Goal: Information Seeking & Learning: Learn about a topic

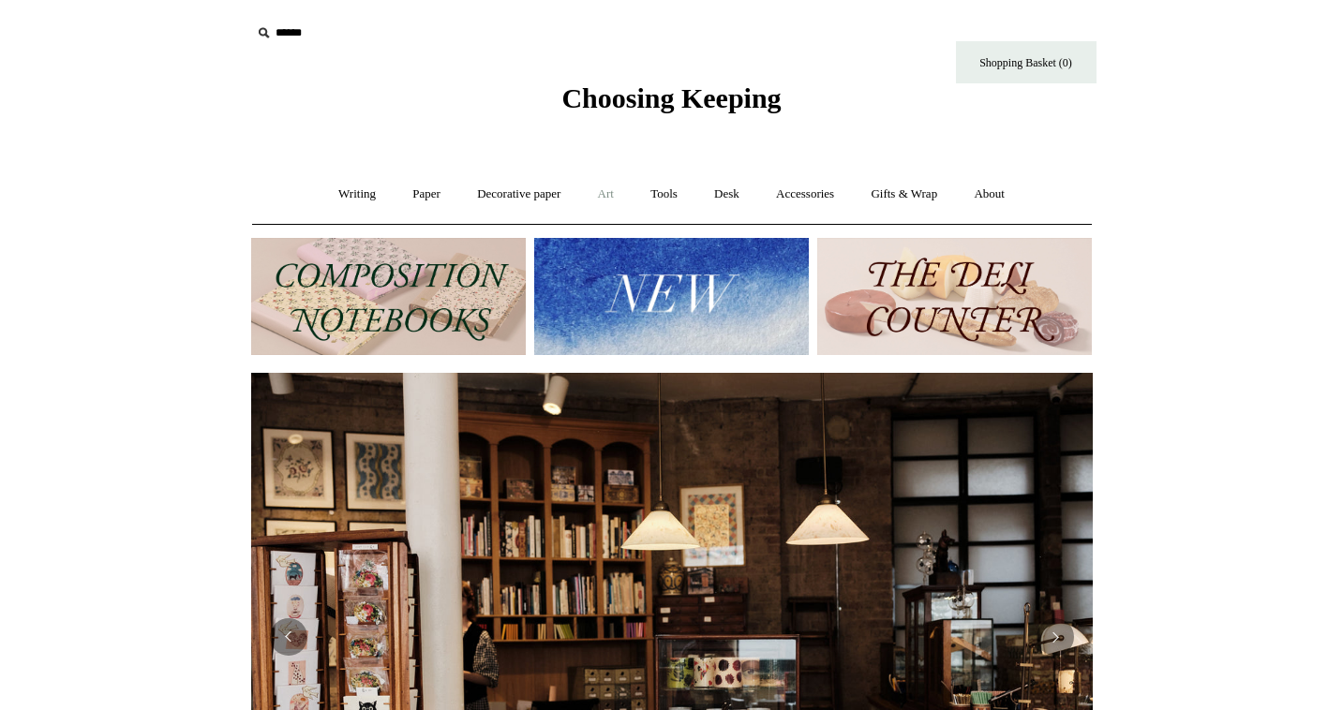
click at [607, 191] on link "Art +" at bounding box center [606, 195] width 50 height 50
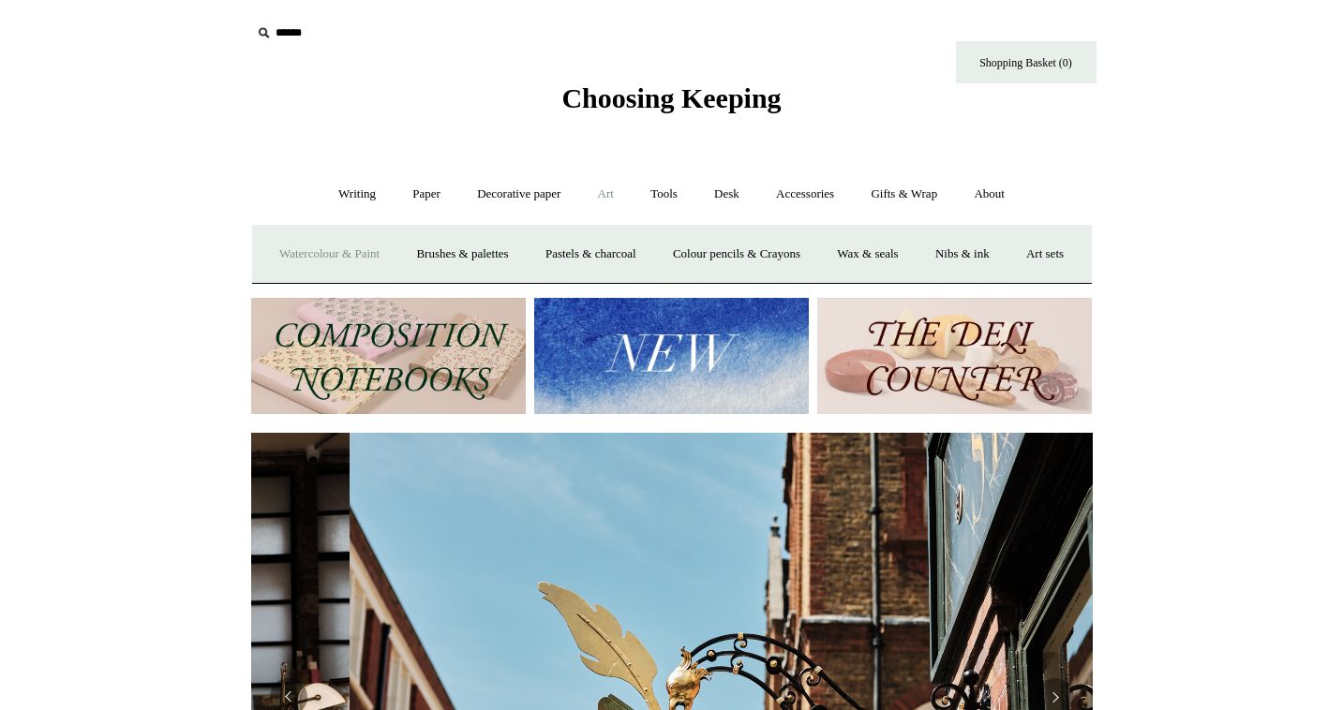
click at [372, 253] on link "Watercolour & Paint" at bounding box center [329, 255] width 134 height 50
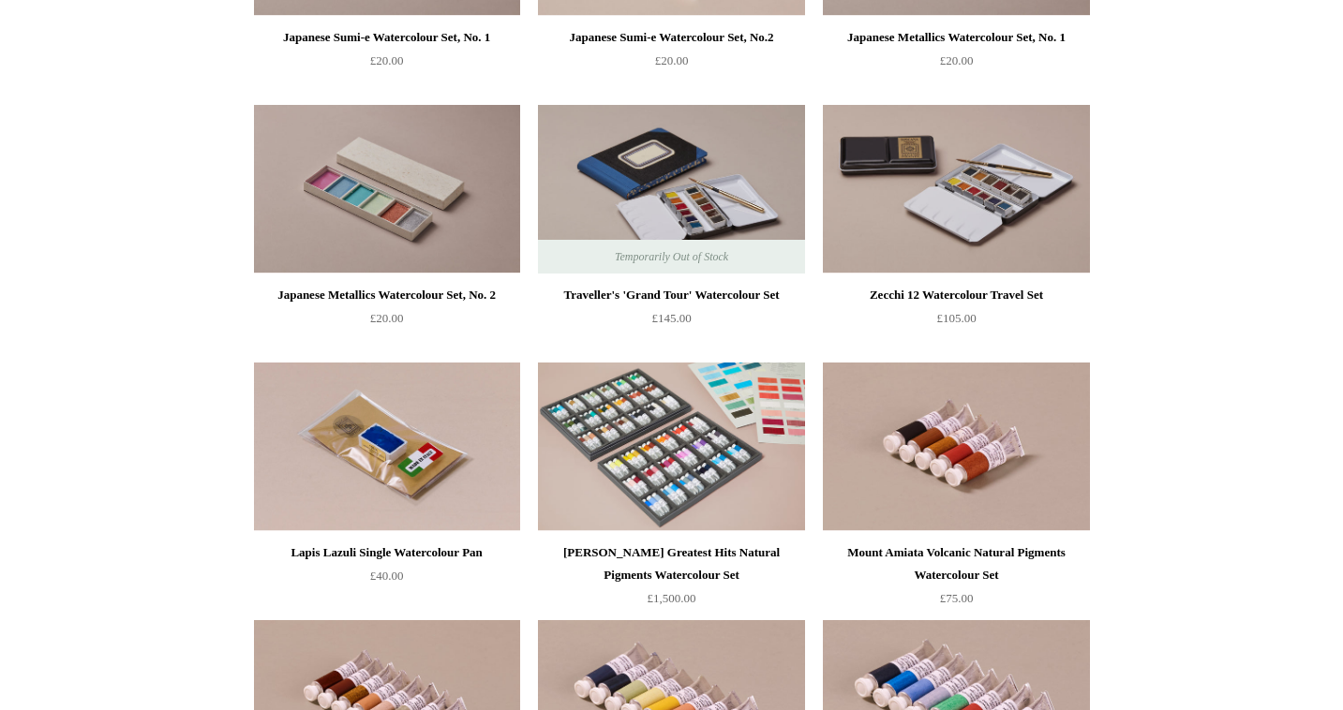
scroll to position [2975, 0]
click at [707, 171] on img at bounding box center [671, 188] width 266 height 169
click at [1003, 172] on img at bounding box center [956, 188] width 266 height 169
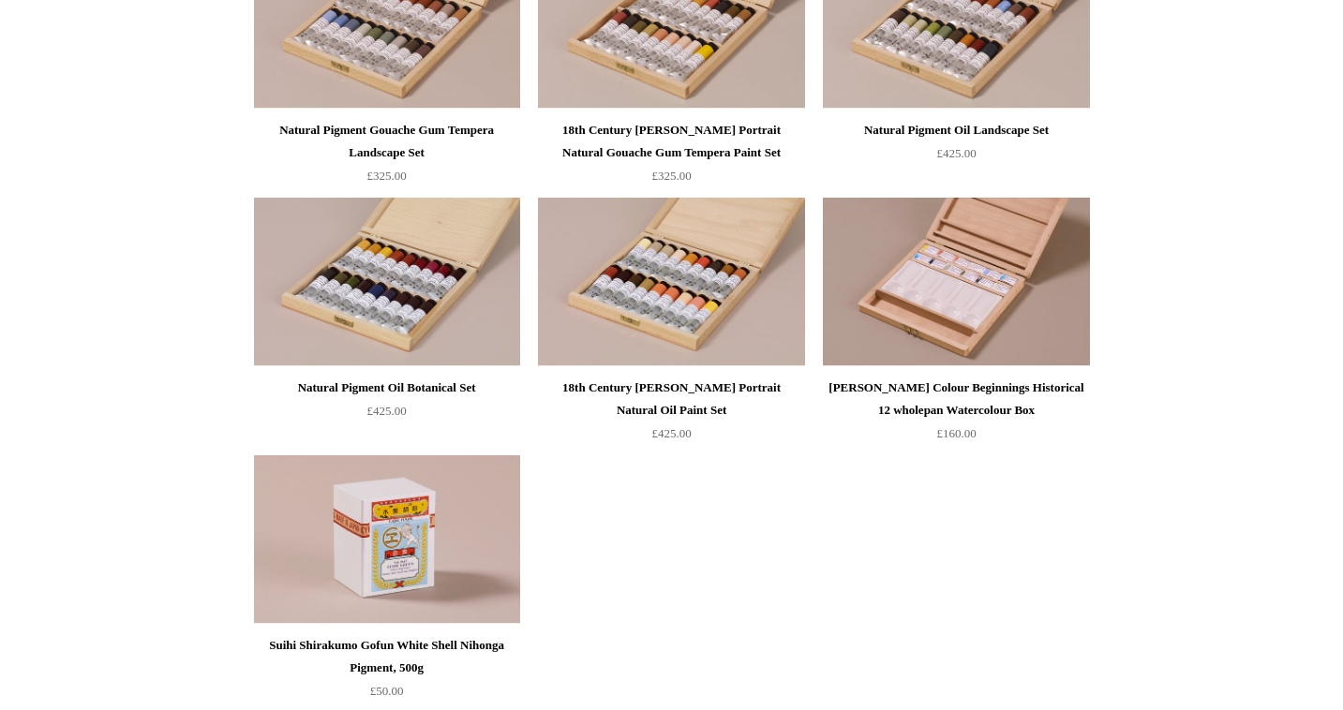
scroll to position [3913, 0]
click at [402, 316] on img at bounding box center [387, 281] width 266 height 169
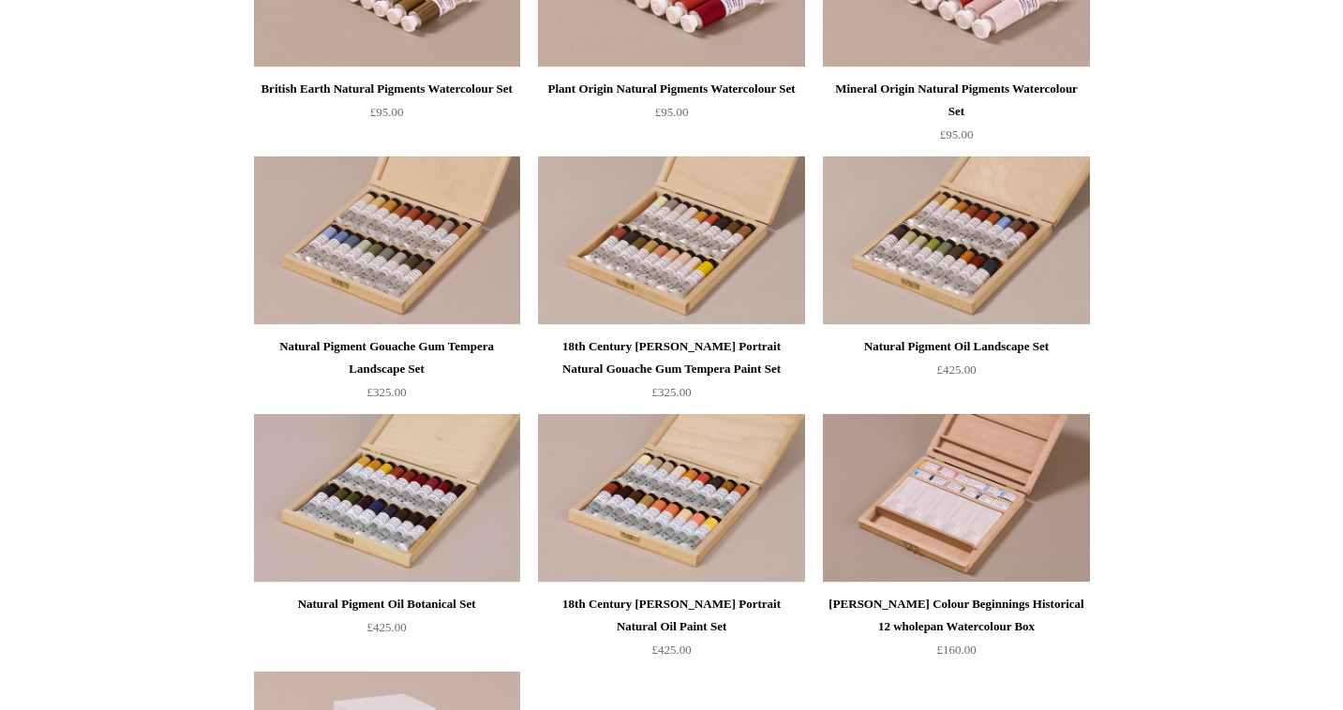
scroll to position [3689, 0]
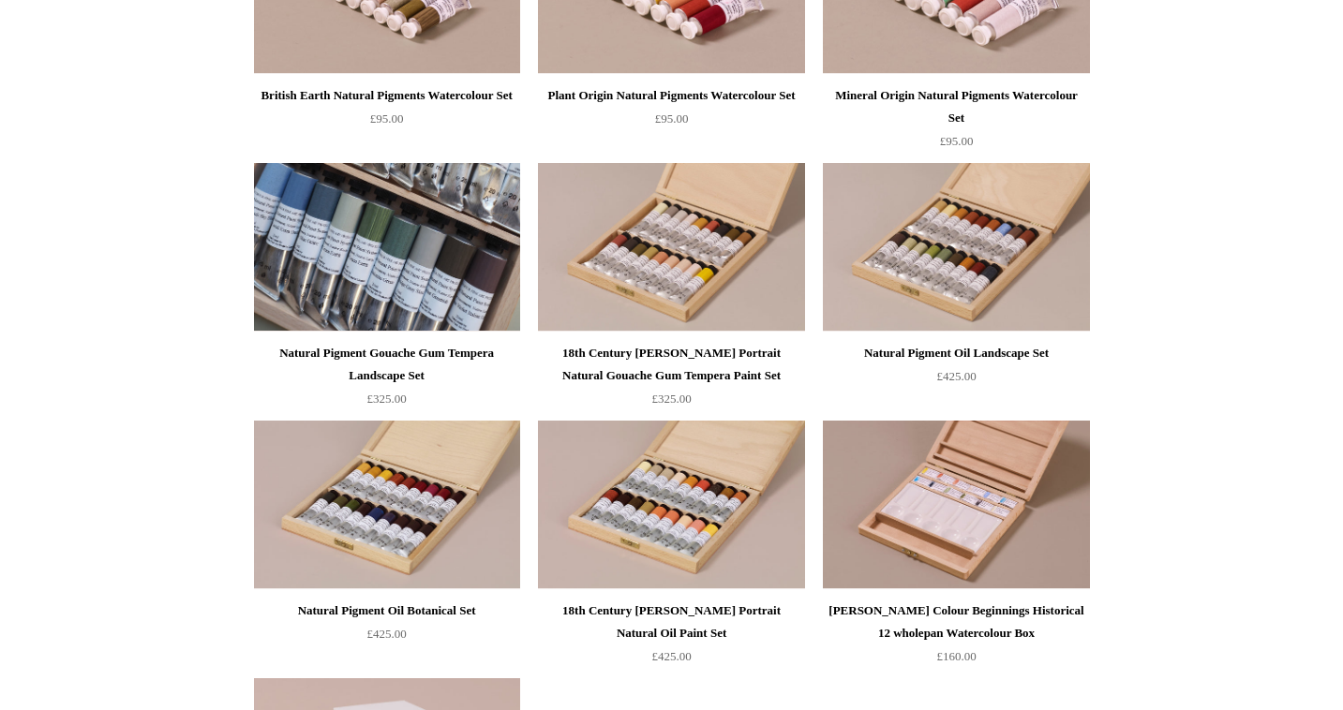
click at [326, 226] on img at bounding box center [387, 247] width 266 height 169
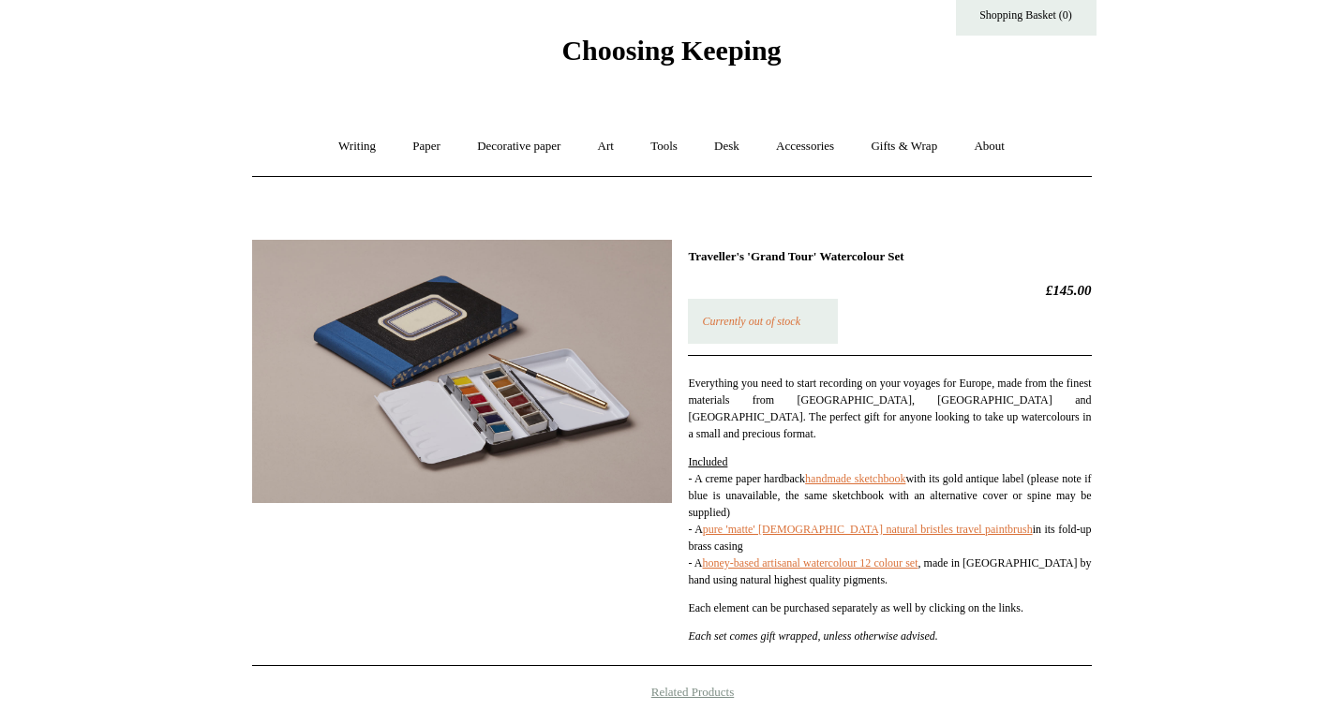
scroll to position [50, 0]
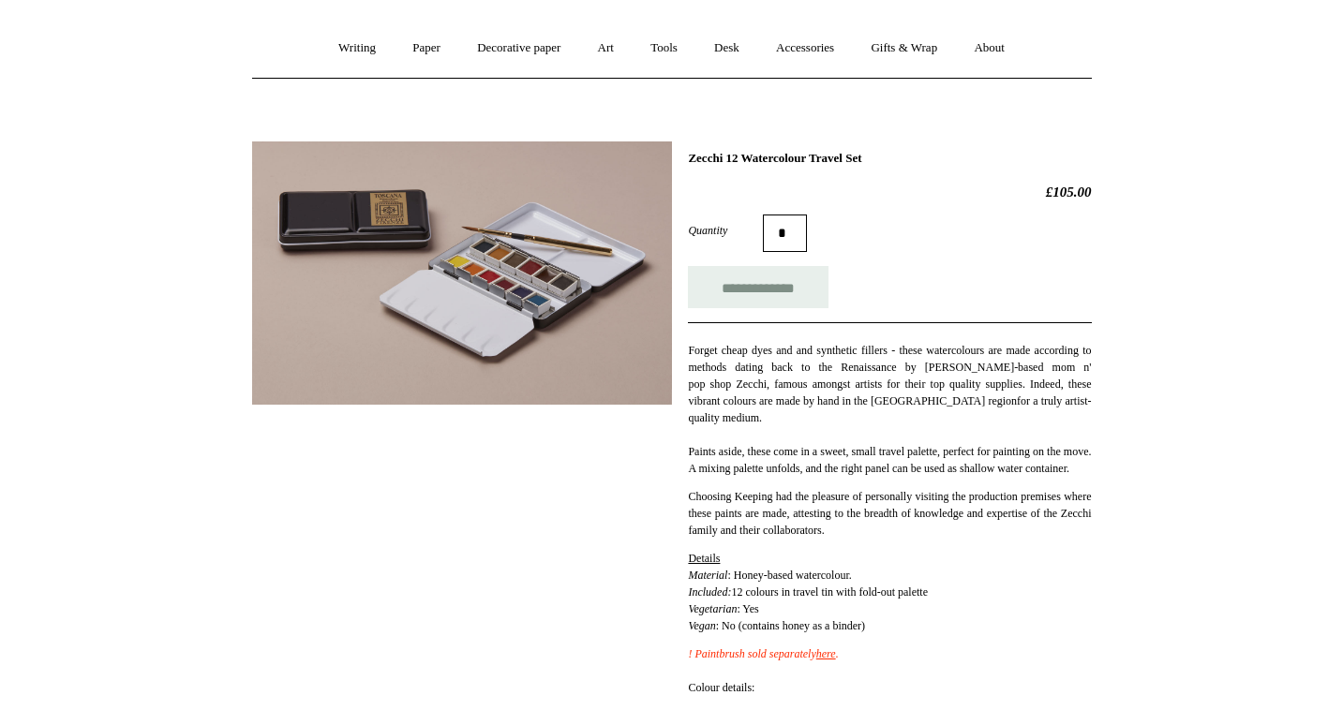
scroll to position [159, 0]
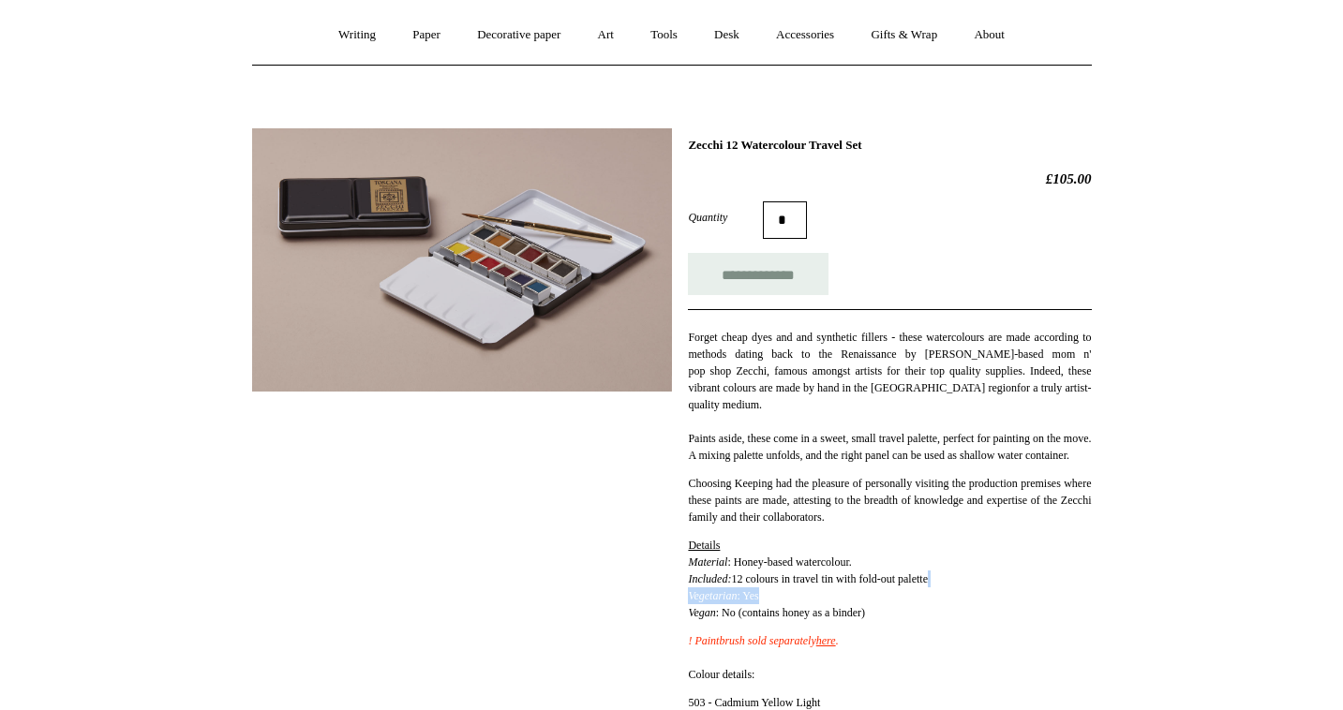
drag, startPoint x: 1010, startPoint y: 592, endPoint x: 983, endPoint y: 608, distance: 31.5
click at [983, 608] on p "Details Material : Honey-based watercolour. Included: 12 colours in travel tin …" at bounding box center [889, 579] width 403 height 84
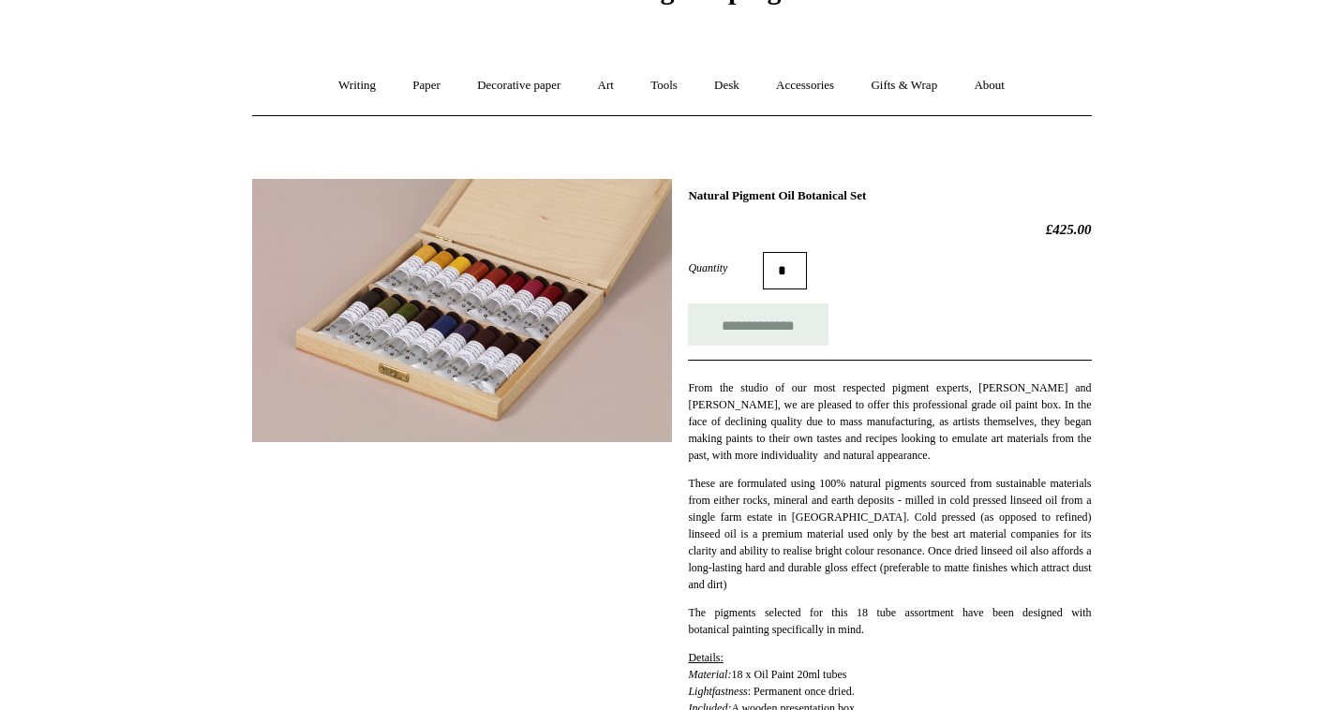
scroll to position [111, 0]
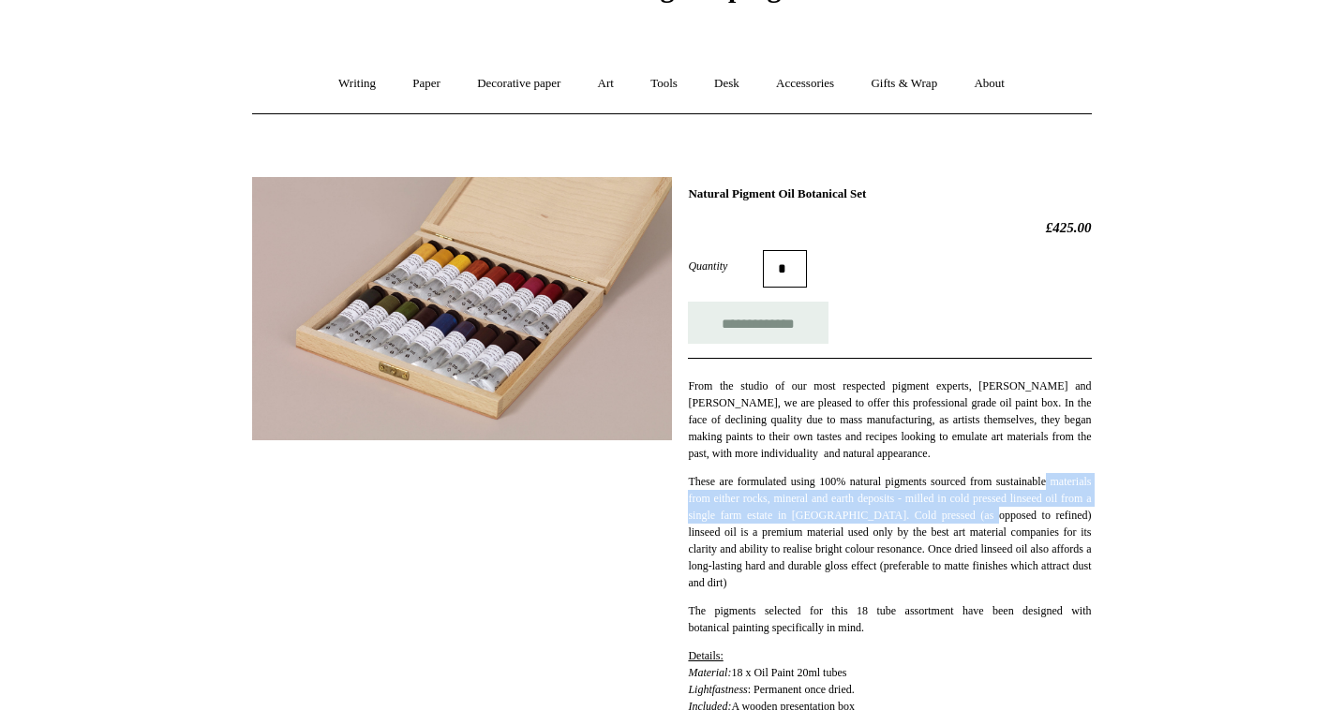
drag, startPoint x: 1125, startPoint y: 508, endPoint x: 1103, endPoint y: 474, distance: 40.0
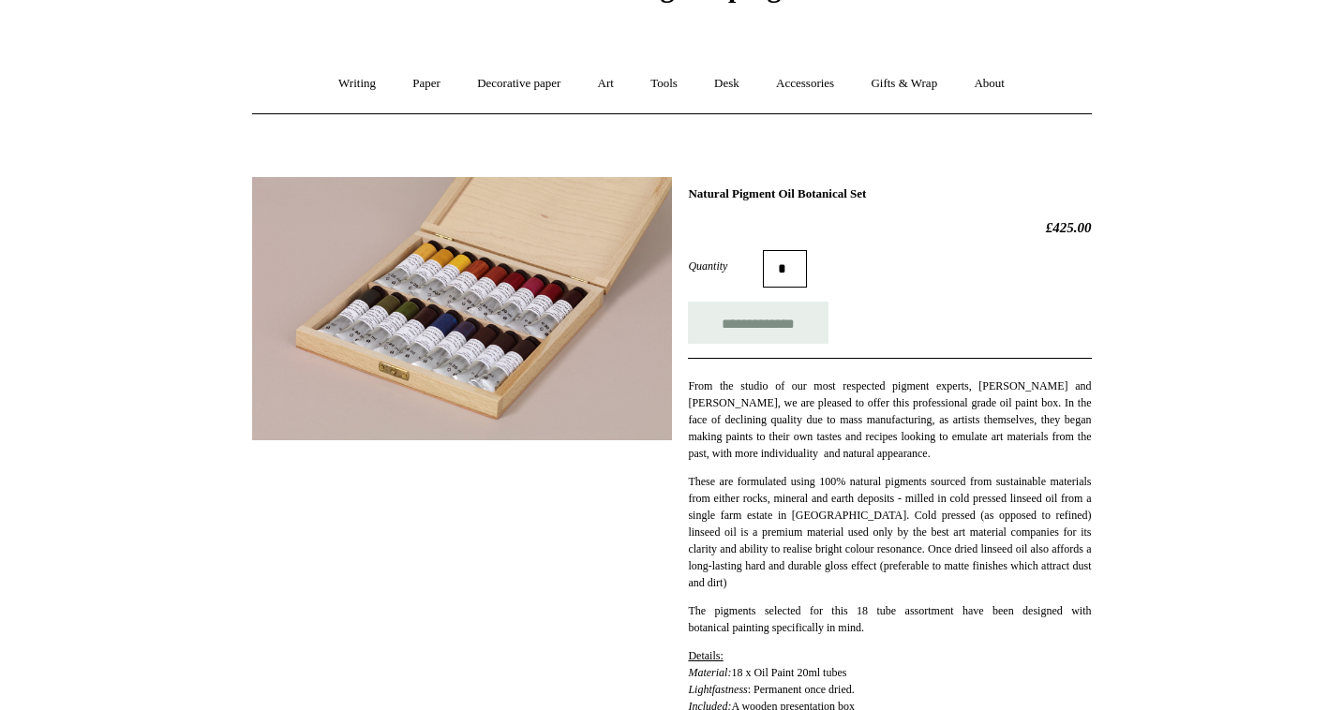
drag, startPoint x: 1106, startPoint y: 457, endPoint x: 1093, endPoint y: 458, distance: 13.2
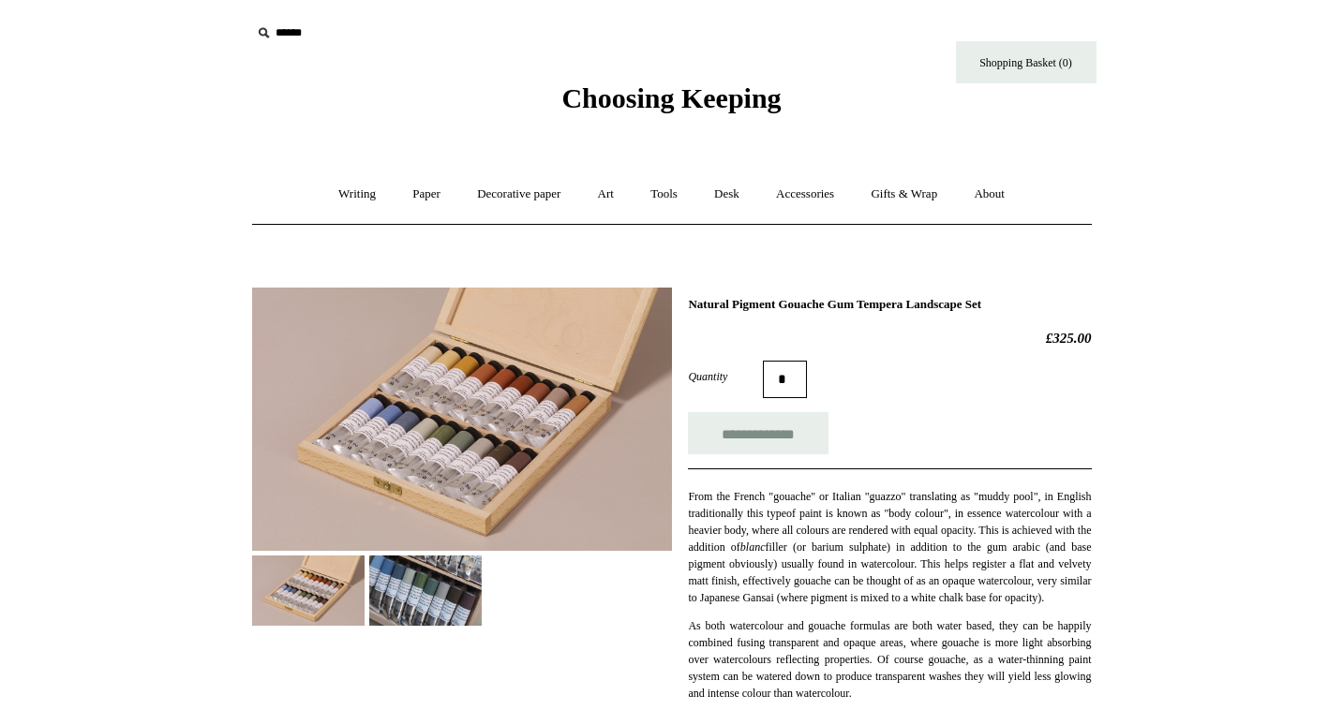
drag, startPoint x: 1122, startPoint y: 653, endPoint x: 1083, endPoint y: 617, distance: 53.7
click at [1083, 606] on p "From the French "gouache" or Italian "guazzo" translating as "muddy pool", in E…" at bounding box center [889, 547] width 403 height 118
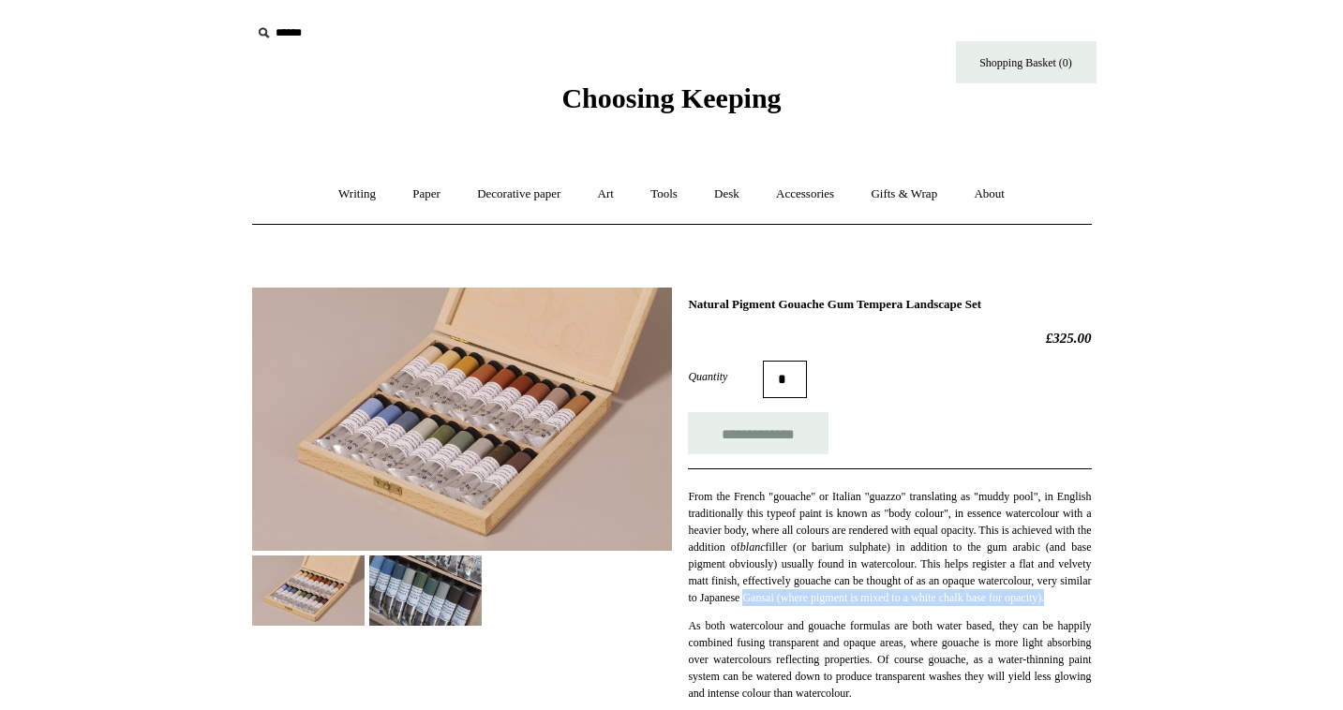
drag, startPoint x: 1059, startPoint y: 615, endPoint x: 1082, endPoint y: 592, distance: 31.8
click at [1082, 592] on p "From the French "gouache" or Italian "guazzo" translating as "muddy pool", in E…" at bounding box center [889, 547] width 403 height 118
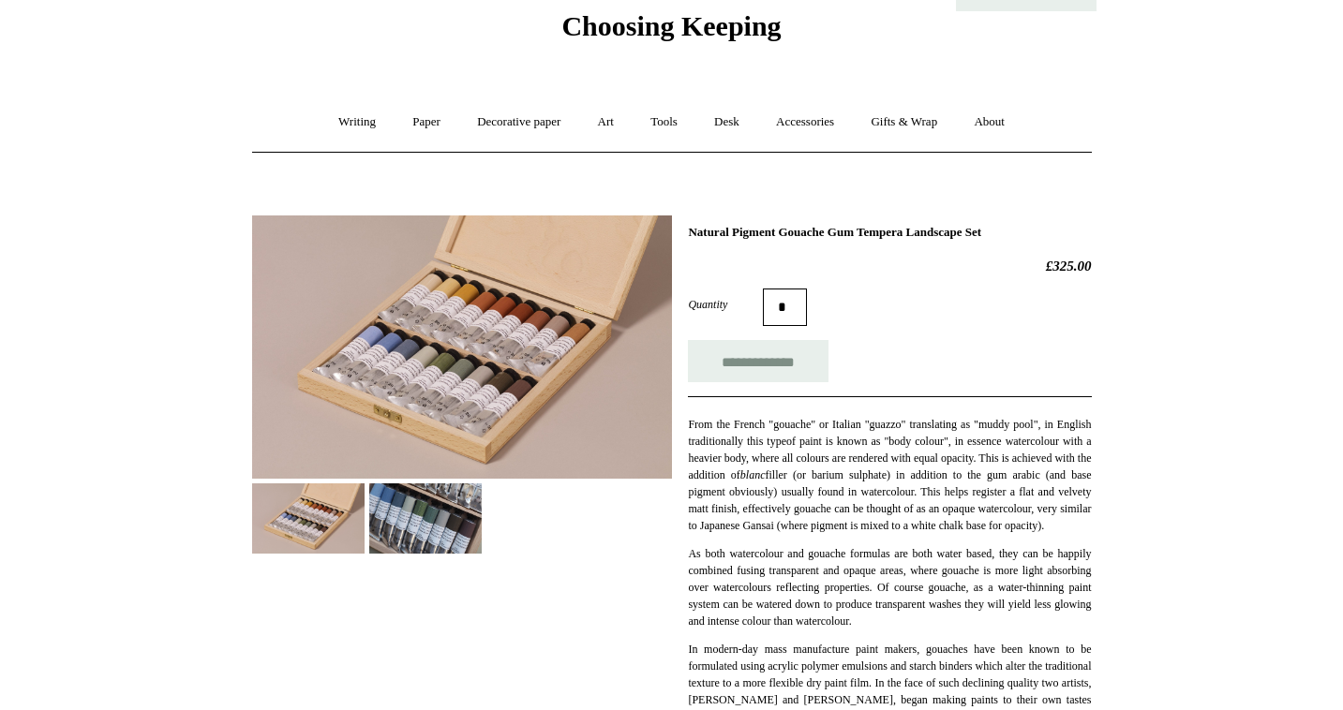
scroll to position [86, 0]
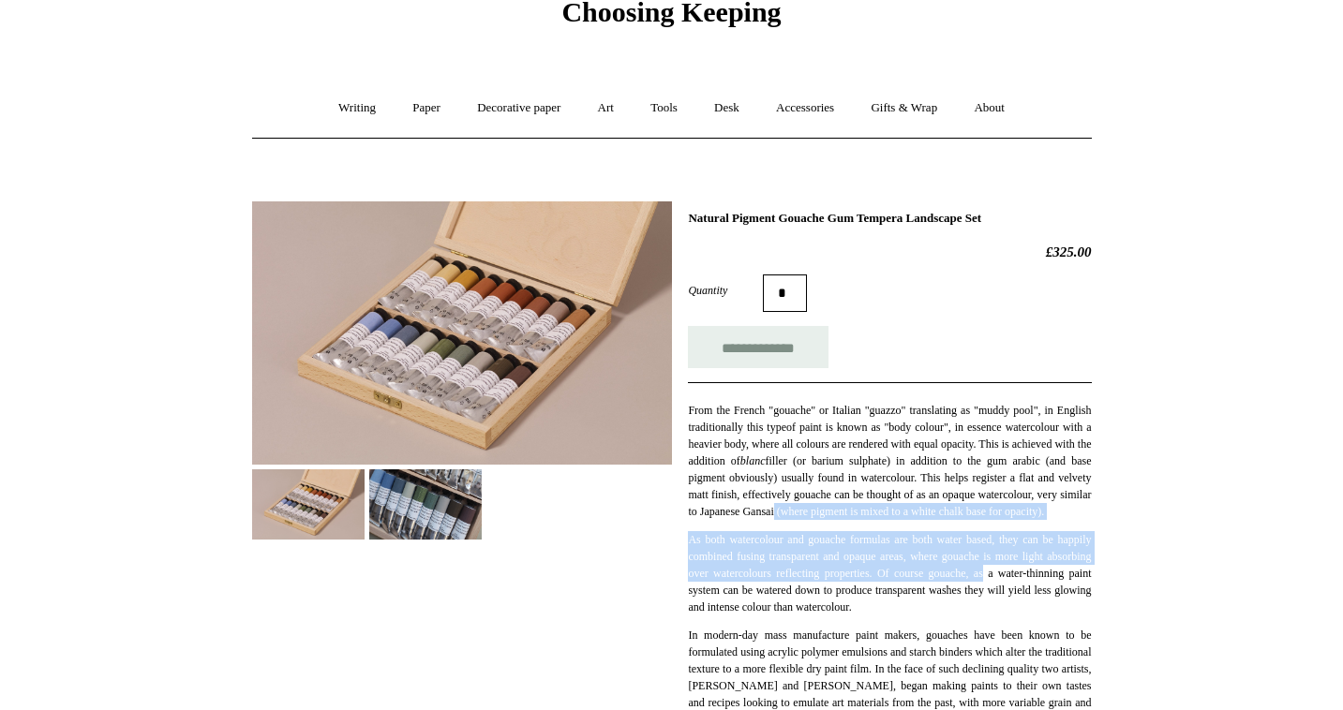
drag, startPoint x: 1082, startPoint y: 591, endPoint x: 1109, endPoint y: 516, distance: 79.8
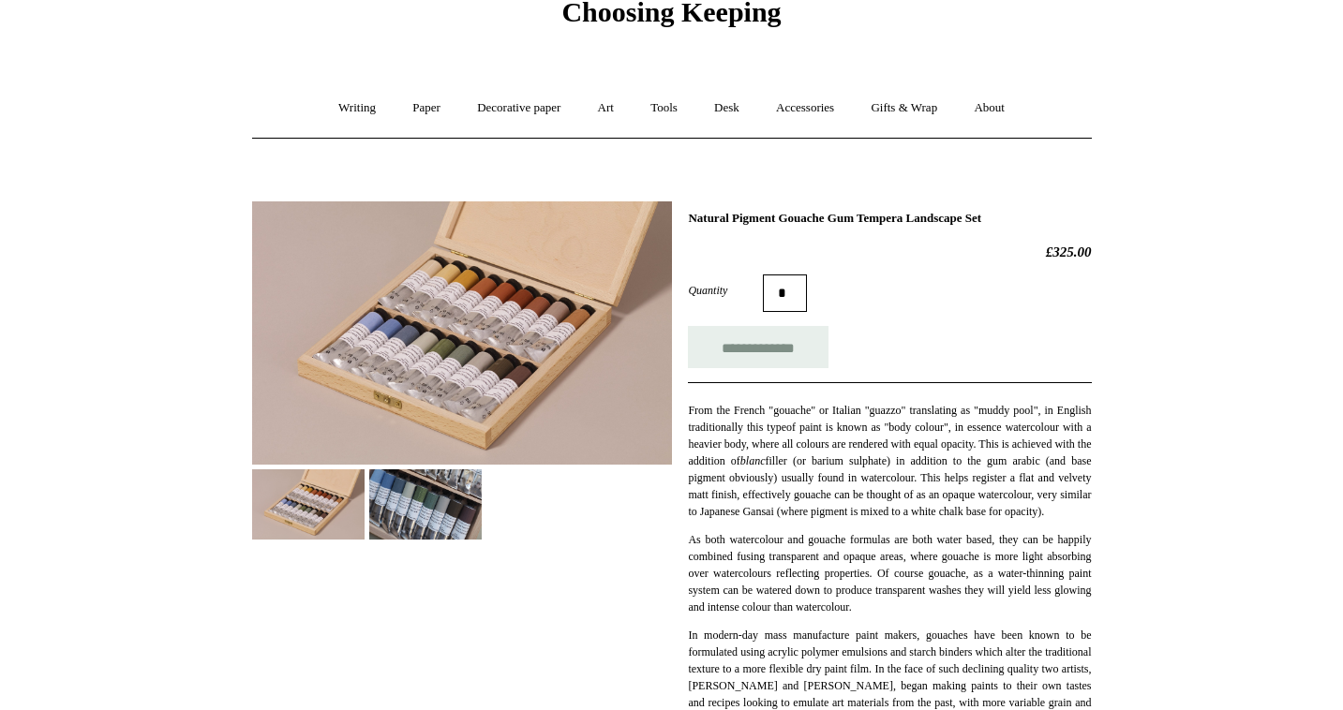
drag, startPoint x: 1109, startPoint y: 516, endPoint x: 1095, endPoint y: 624, distance: 108.7
drag, startPoint x: 1095, startPoint y: 624, endPoint x: 1110, endPoint y: 623, distance: 15.0
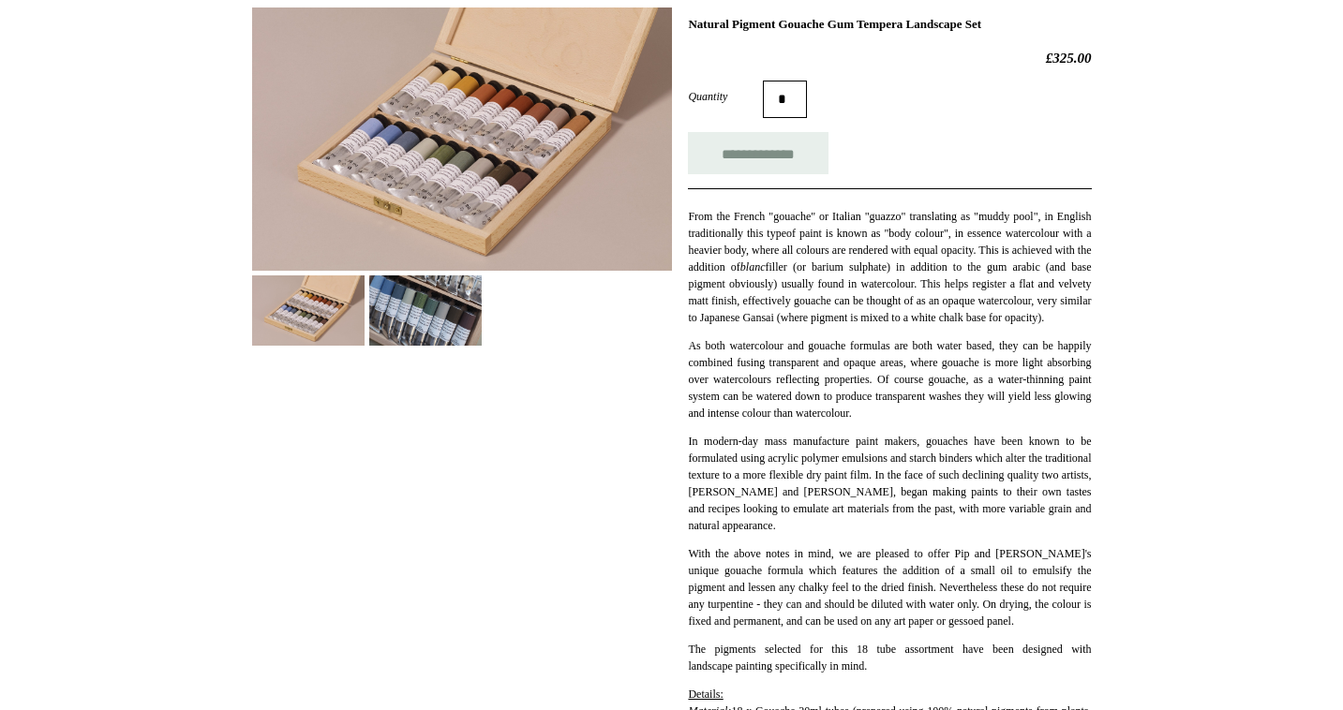
scroll to position [282, 0]
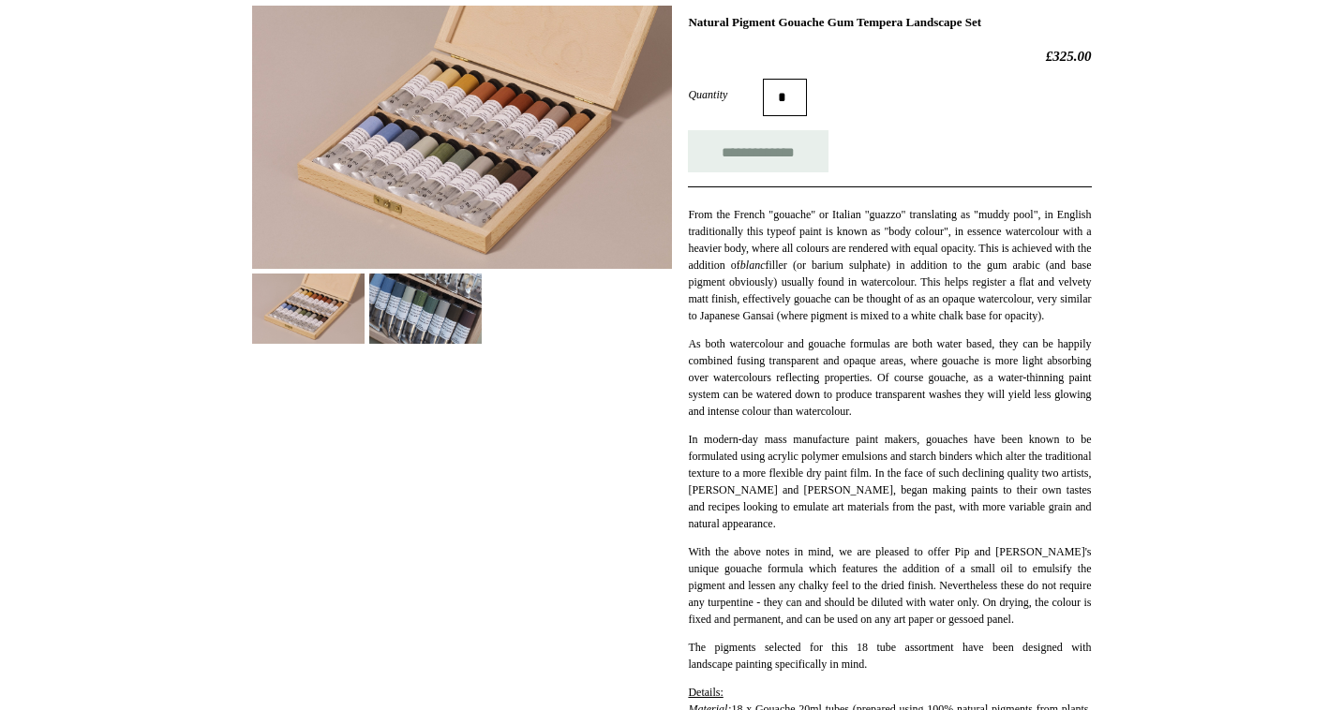
drag, startPoint x: 1099, startPoint y: 348, endPoint x: 1089, endPoint y: 420, distance: 72.9
click at [1089, 420] on p "As both watercolour and gouache formulas are both water based, they can be happ…" at bounding box center [889, 378] width 403 height 84
drag, startPoint x: 1089, startPoint y: 420, endPoint x: 1105, endPoint y: 445, distance: 29.9
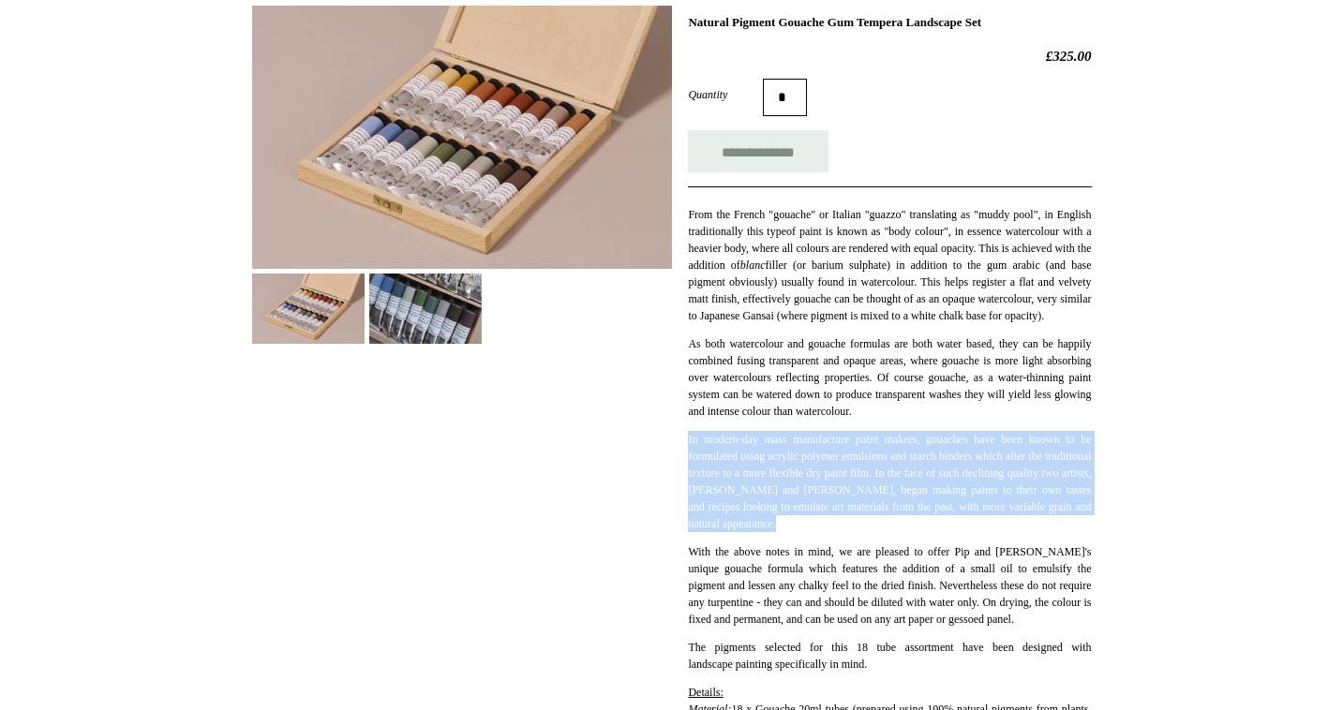
drag, startPoint x: 1105, startPoint y: 445, endPoint x: 1100, endPoint y: 517, distance: 72.3
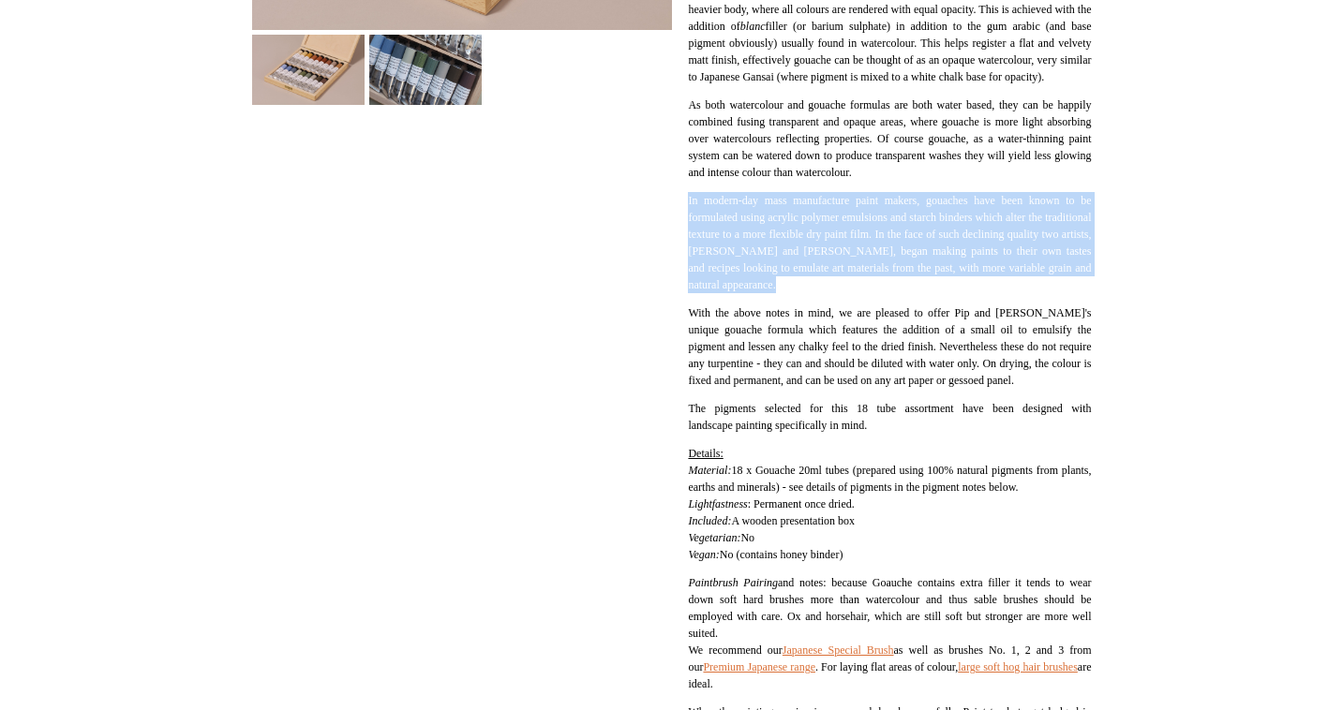
scroll to position [523, 0]
drag, startPoint x: 1100, startPoint y: 511, endPoint x: 1096, endPoint y: 529, distance: 18.4
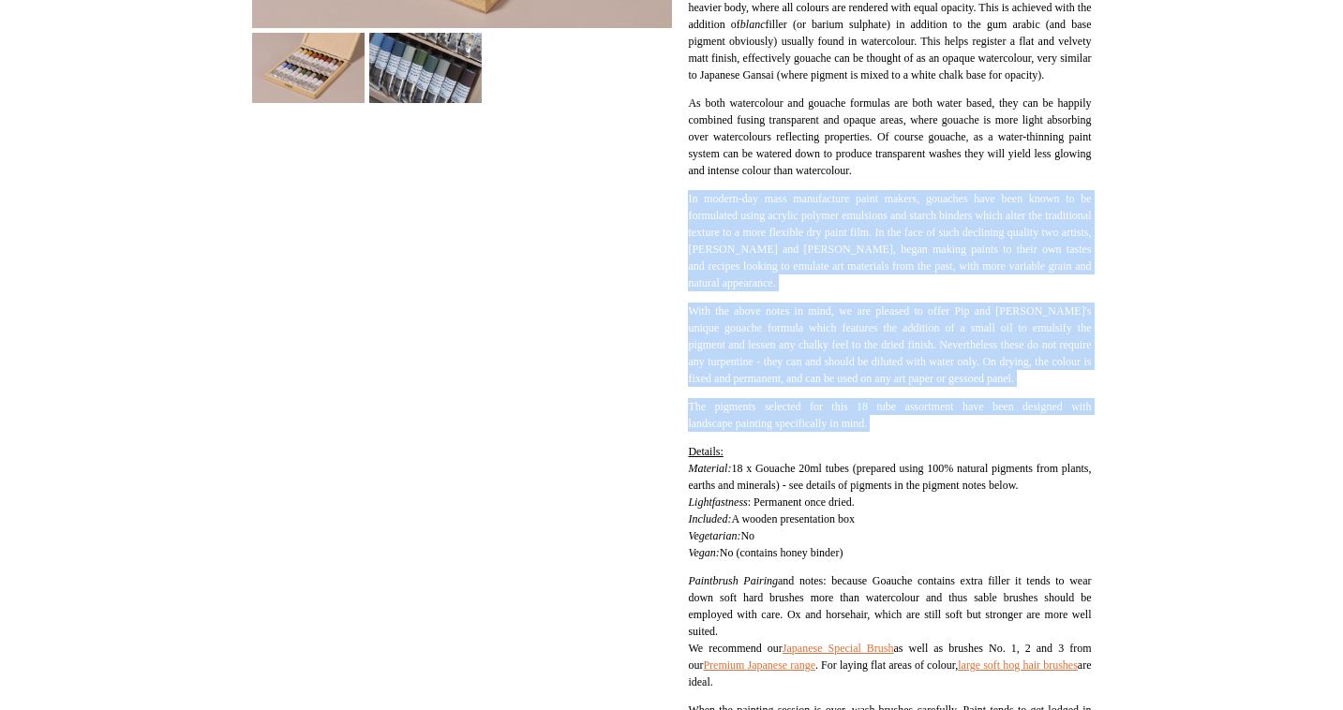
drag, startPoint x: 1107, startPoint y: 202, endPoint x: 1087, endPoint y: 473, distance: 271.6
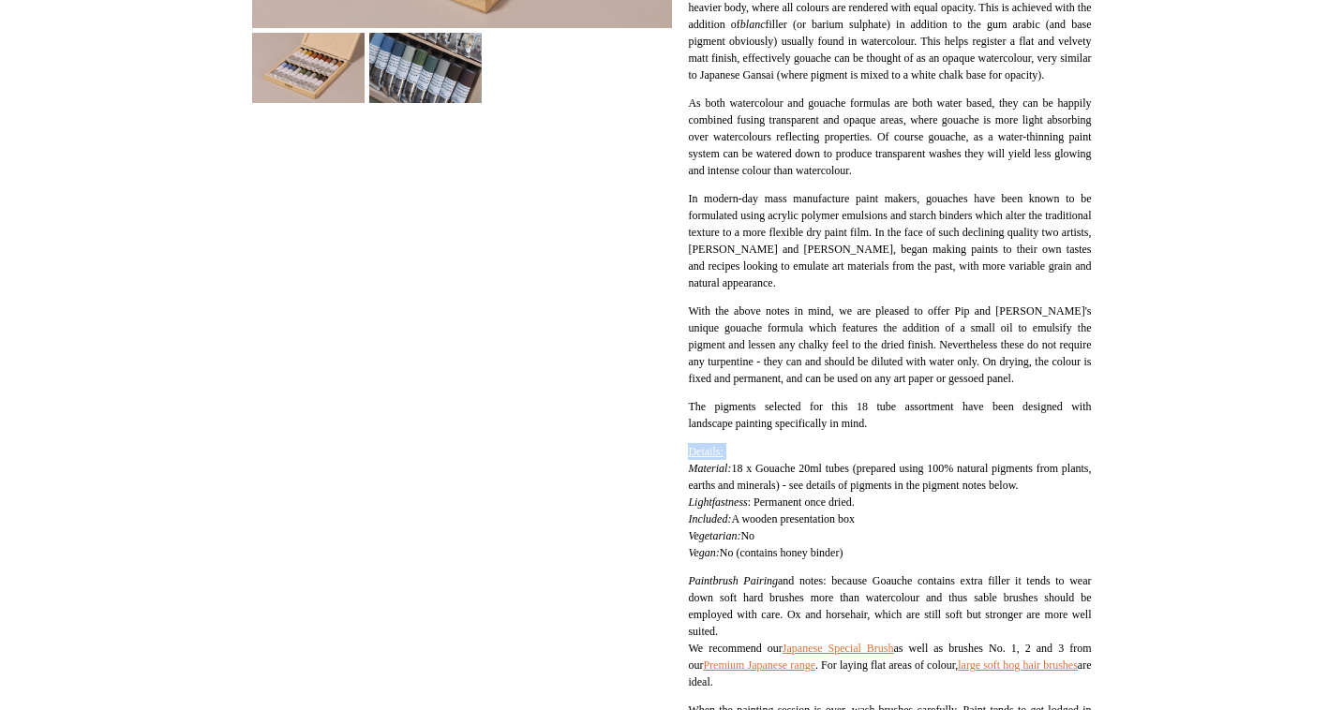
drag, startPoint x: 1087, startPoint y: 473, endPoint x: 1054, endPoint y: 481, distance: 33.7
click at [1054, 481] on p "Details: Material: 18 x Gouache 20ml tubes (prepared using 100% natural pigment…" at bounding box center [889, 502] width 403 height 118
drag, startPoint x: 1054, startPoint y: 481, endPoint x: 1130, endPoint y: 179, distance: 311.2
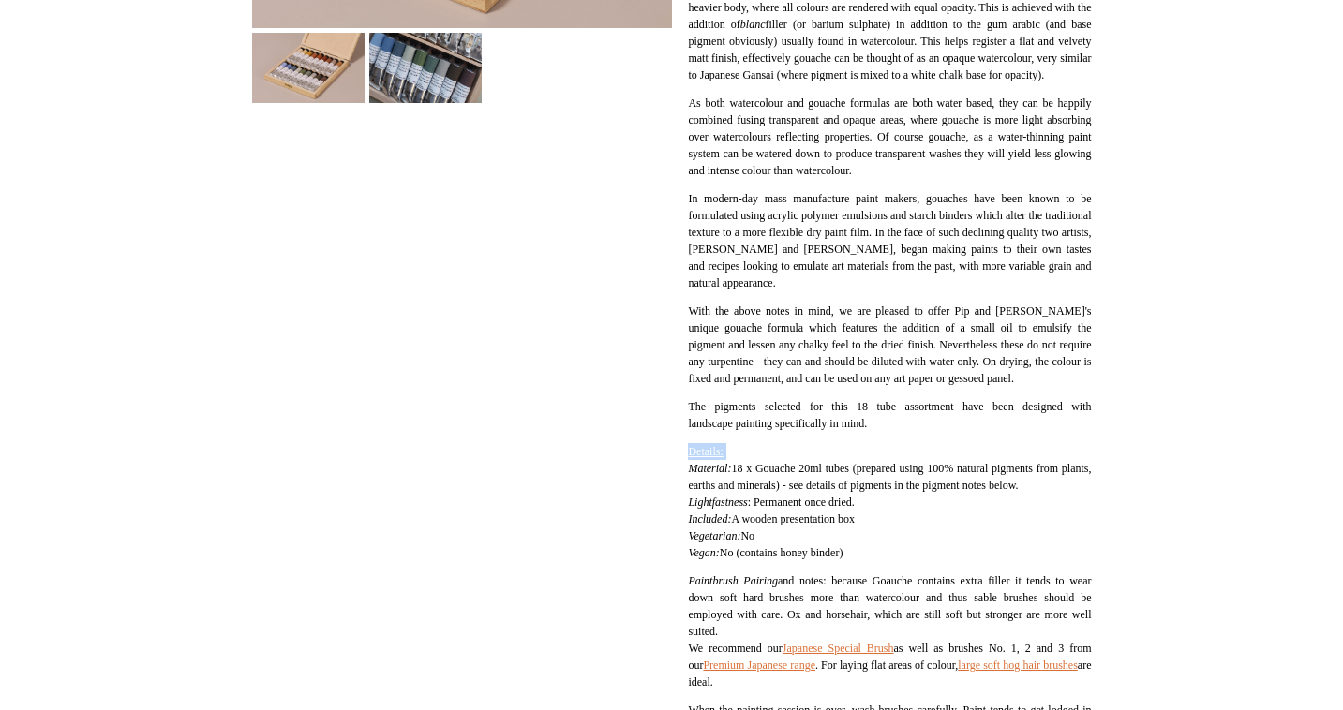
drag, startPoint x: 1130, startPoint y: 179, endPoint x: 1049, endPoint y: 483, distance: 314.4
click at [1049, 483] on p "Details: Material: 18 x Gouache 20ml tubes (prepared using 100% natural pigment…" at bounding box center [889, 502] width 403 height 118
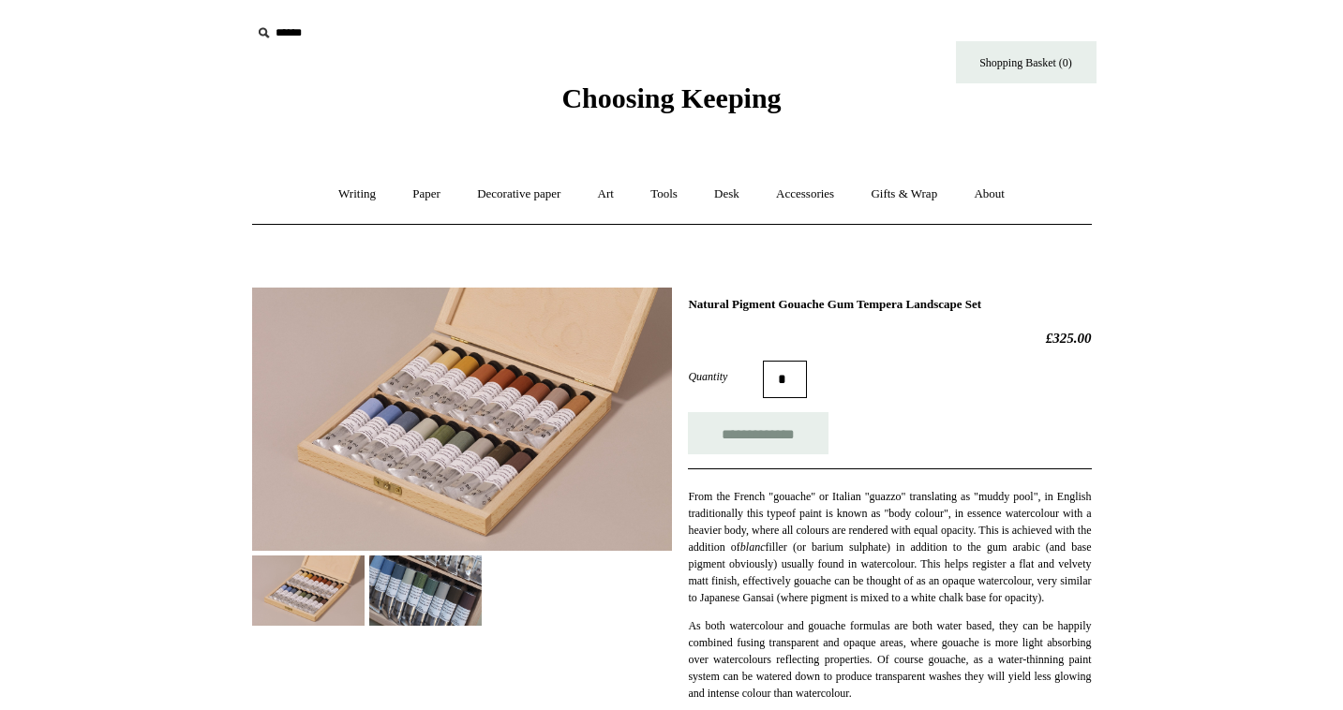
scroll to position [0, 0]
click at [431, 578] on img at bounding box center [425, 591] width 112 height 70
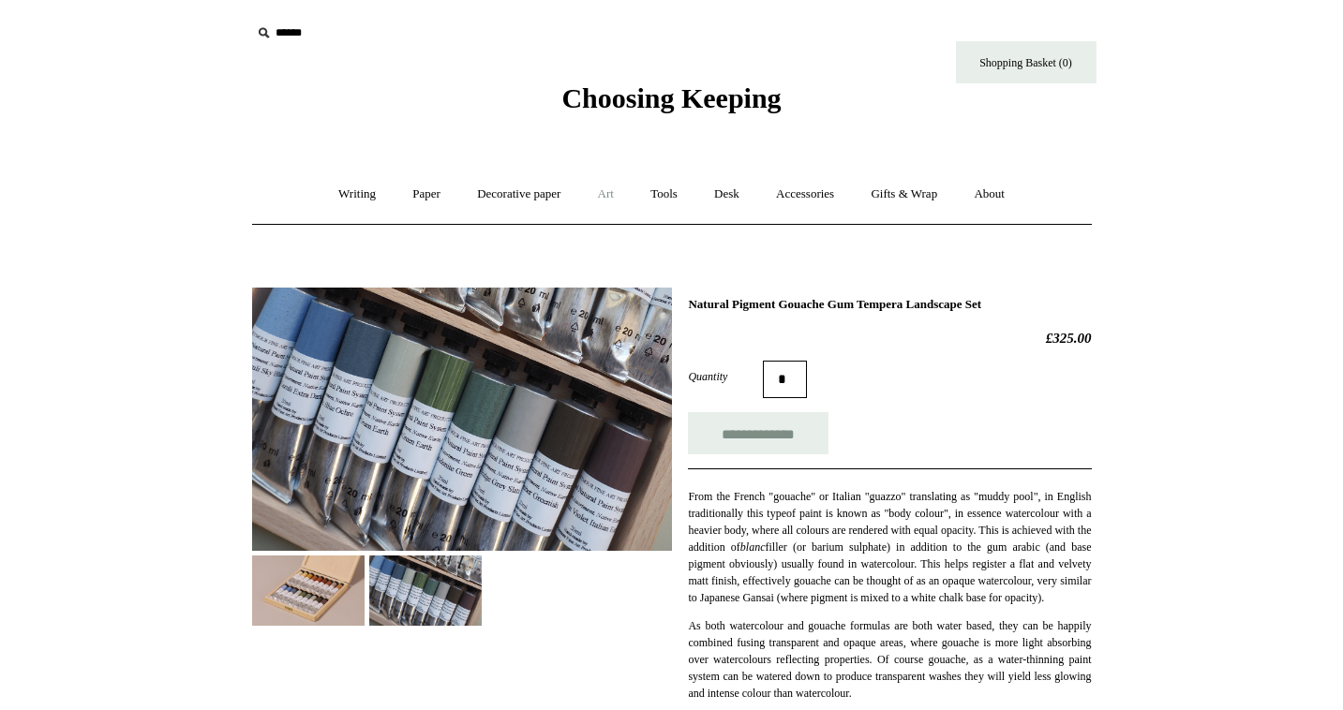
click at [611, 202] on link "Art +" at bounding box center [606, 195] width 50 height 50
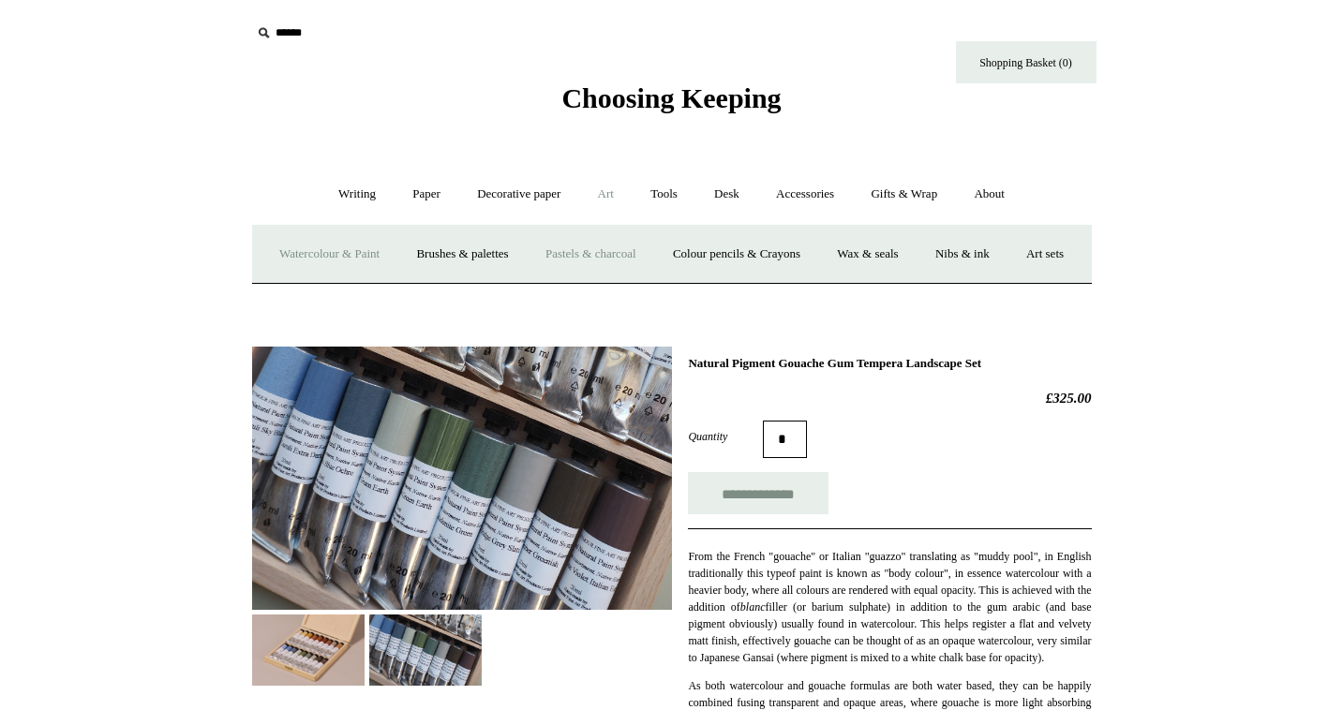
click at [614, 261] on link "Pastels & charcoal" at bounding box center [591, 255] width 125 height 50
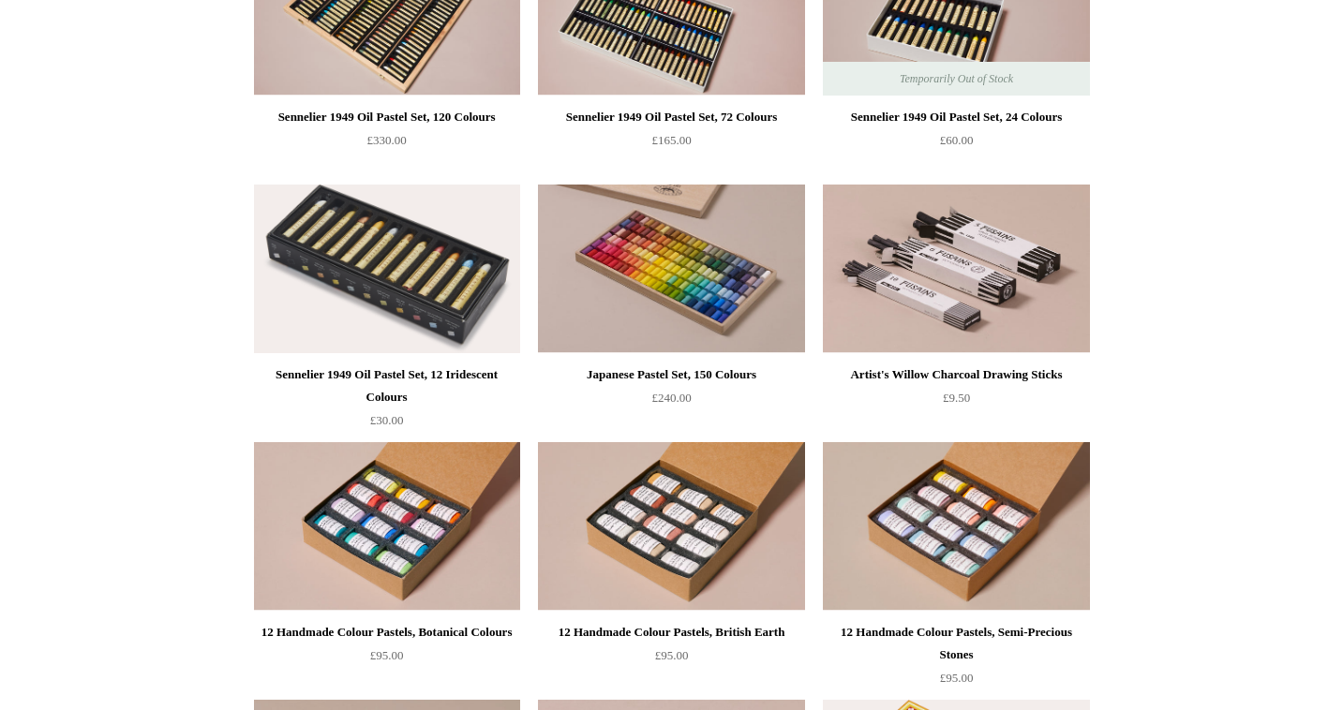
scroll to position [294, 0]
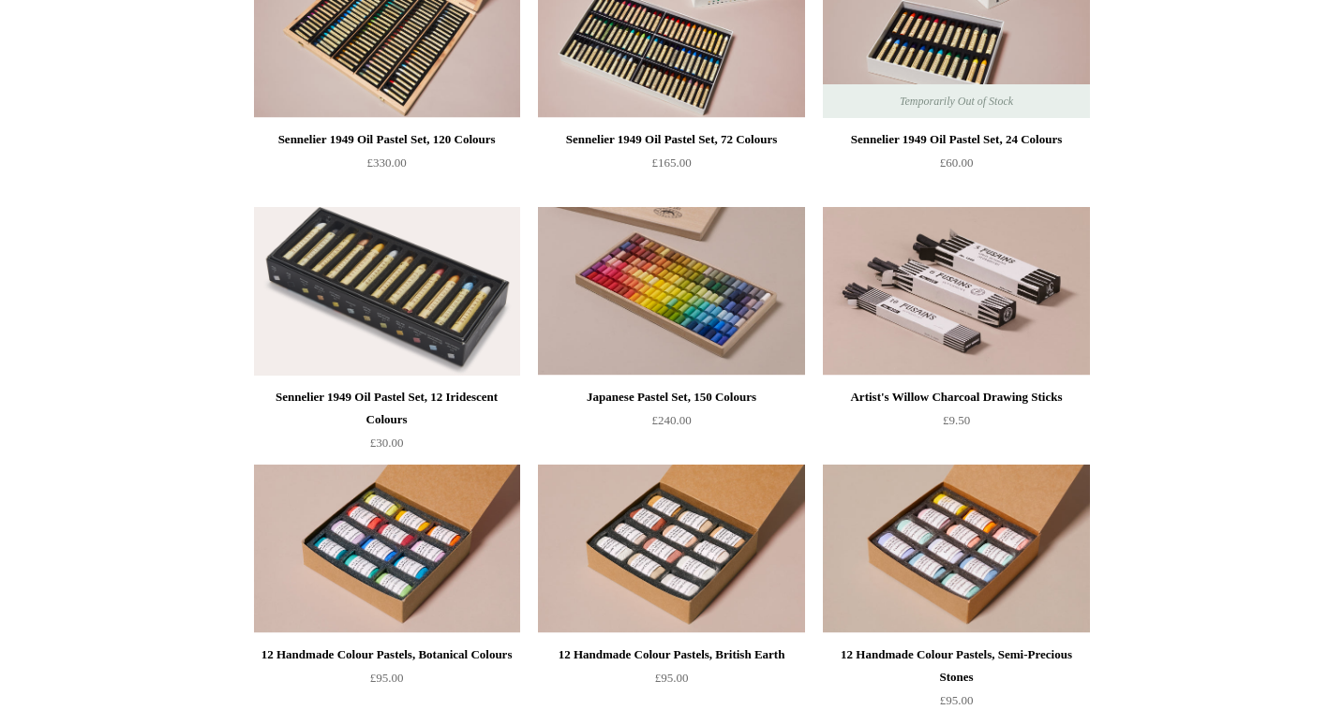
click at [402, 282] on img at bounding box center [387, 291] width 266 height 169
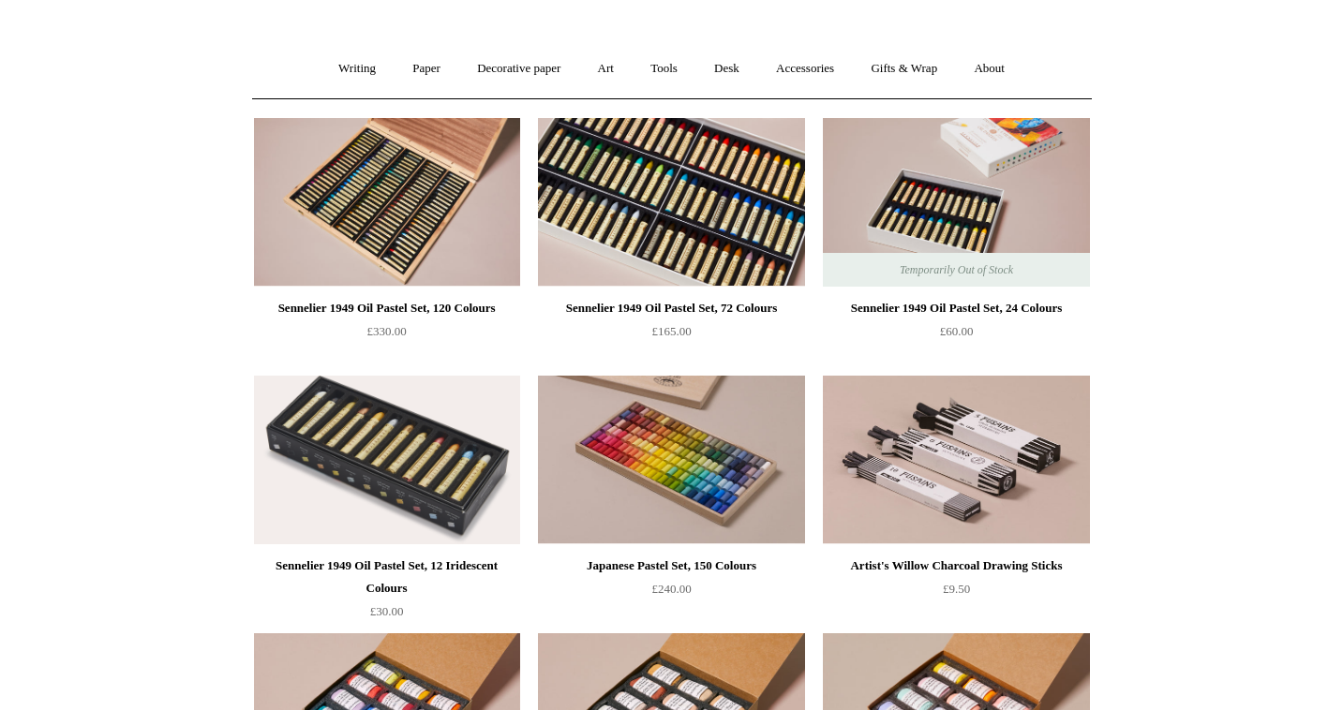
scroll to position [124, 0]
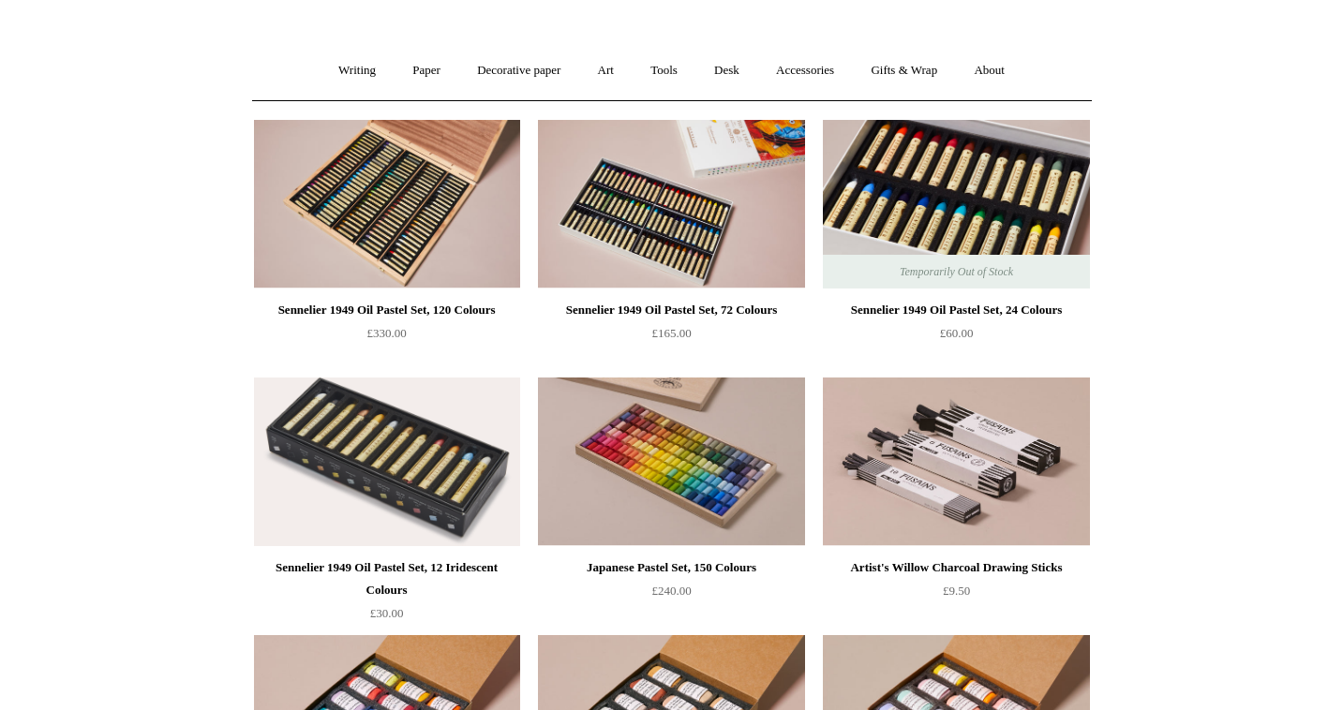
click at [938, 202] on img at bounding box center [956, 204] width 266 height 169
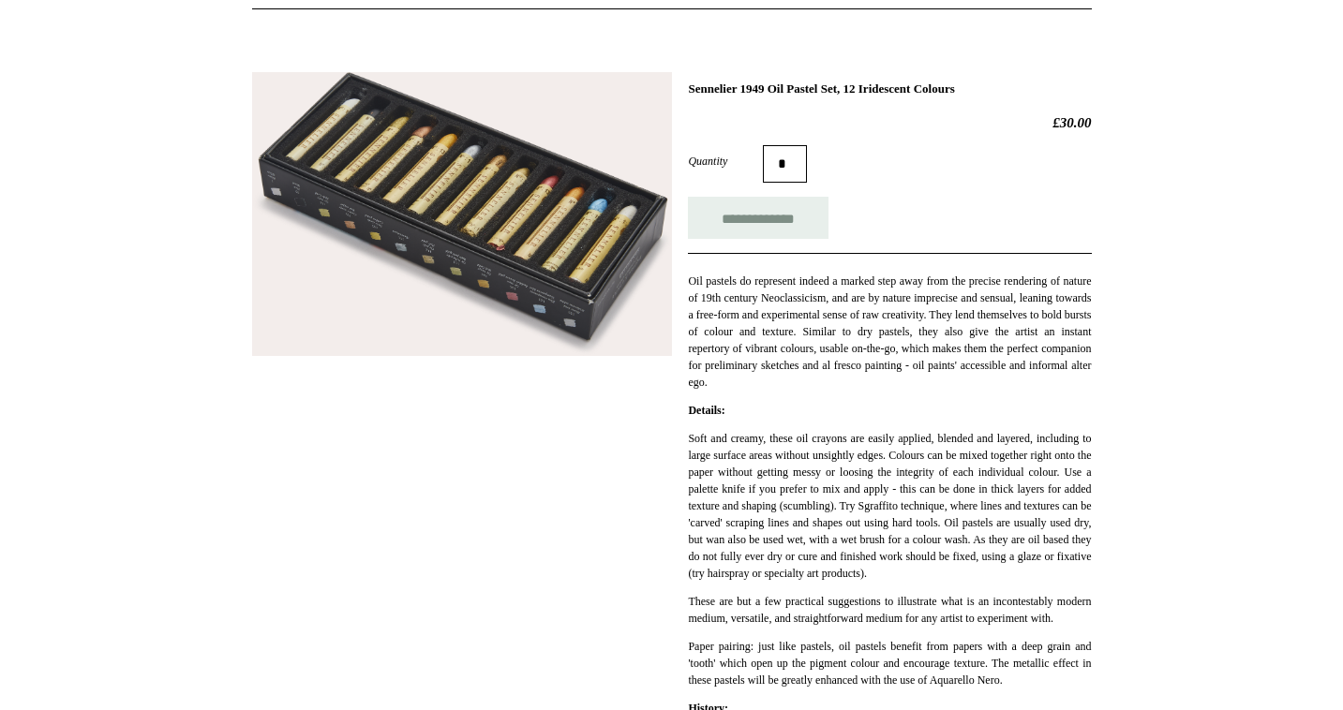
scroll to position [217, 0]
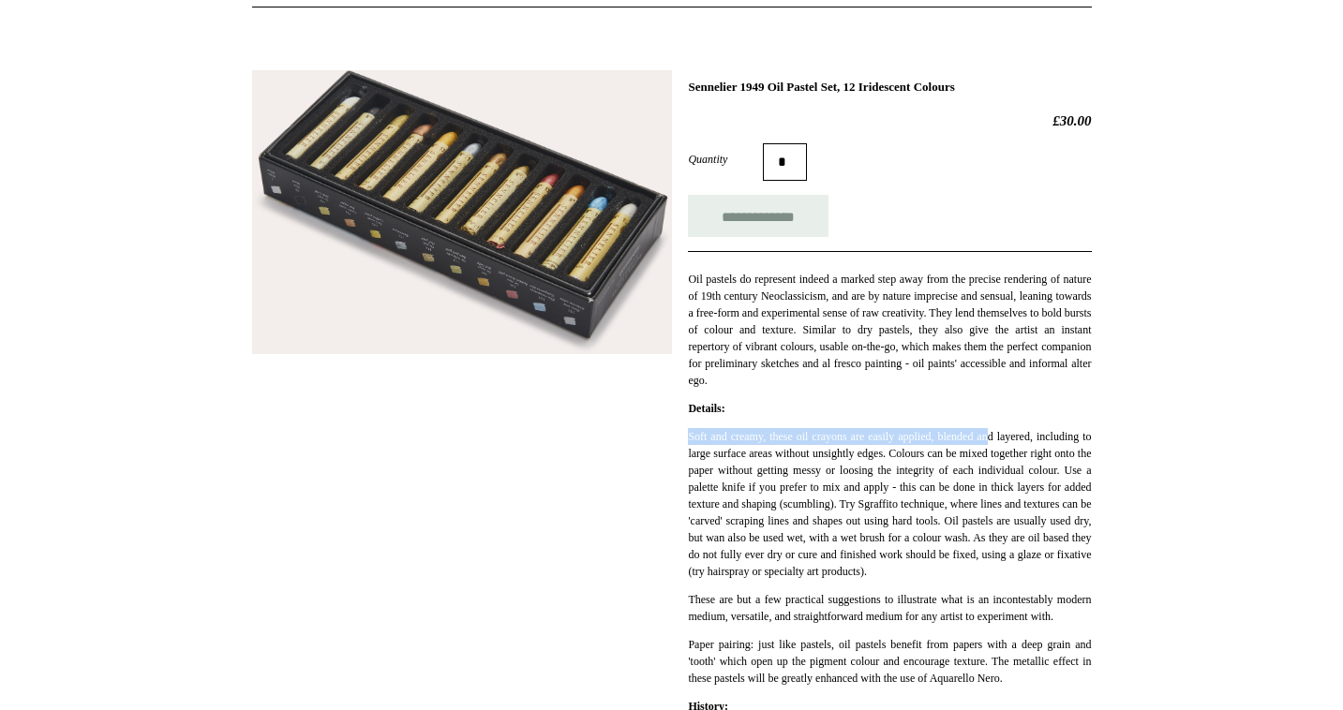
drag, startPoint x: 1041, startPoint y: 430, endPoint x: 1061, endPoint y: 414, distance: 25.3
click at [1061, 414] on div "**********" at bounding box center [889, 584] width 403 height 1008
click at [1061, 414] on p "Details:" at bounding box center [889, 408] width 403 height 17
drag, startPoint x: 1061, startPoint y: 414, endPoint x: 1064, endPoint y: 402, distance: 12.5
click at [1064, 402] on p "Details:" at bounding box center [889, 408] width 403 height 17
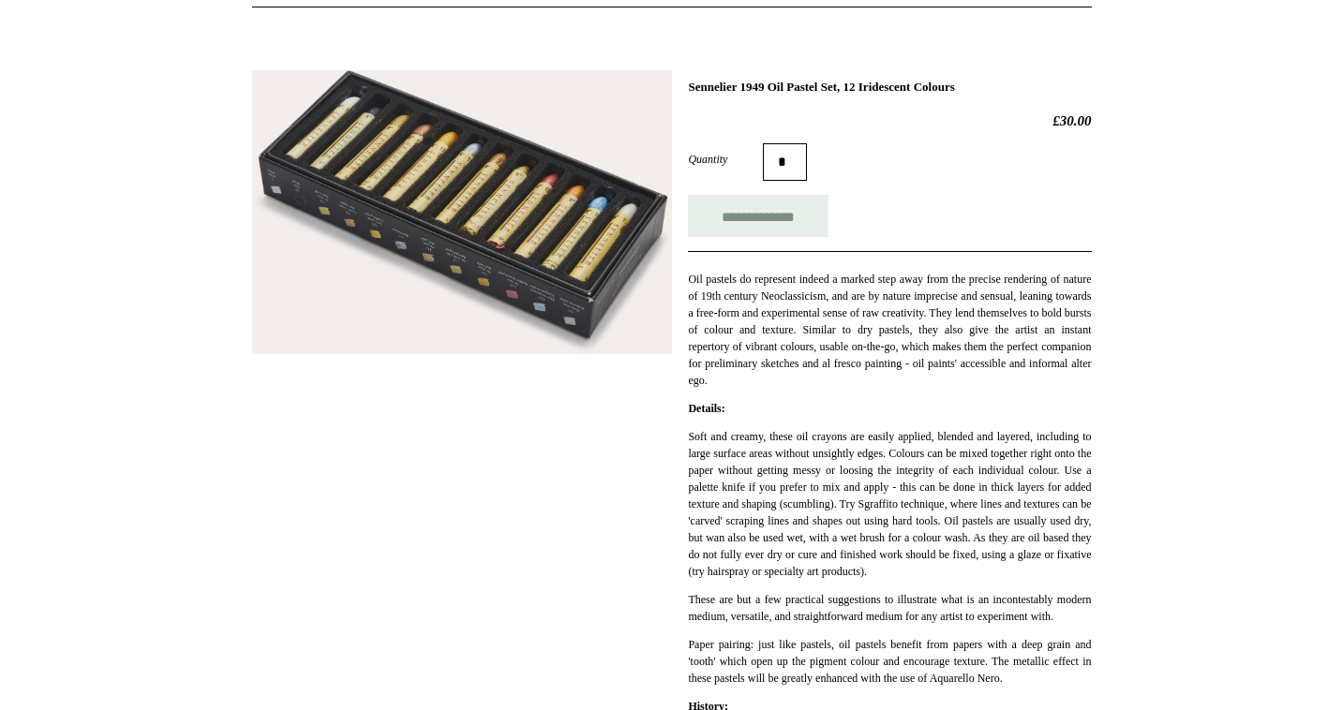
click at [1064, 402] on p "Details:" at bounding box center [889, 408] width 403 height 17
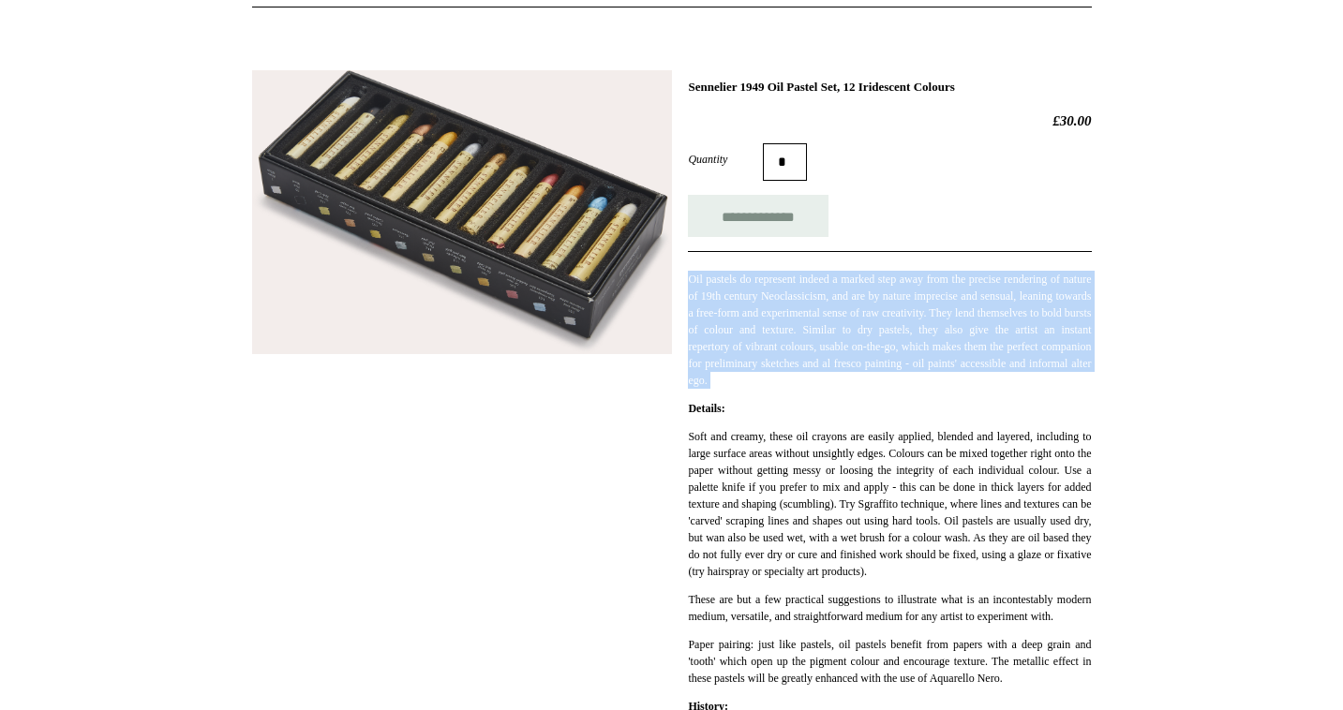
drag, startPoint x: 1014, startPoint y: 254, endPoint x: 1111, endPoint y: 396, distance: 172.1
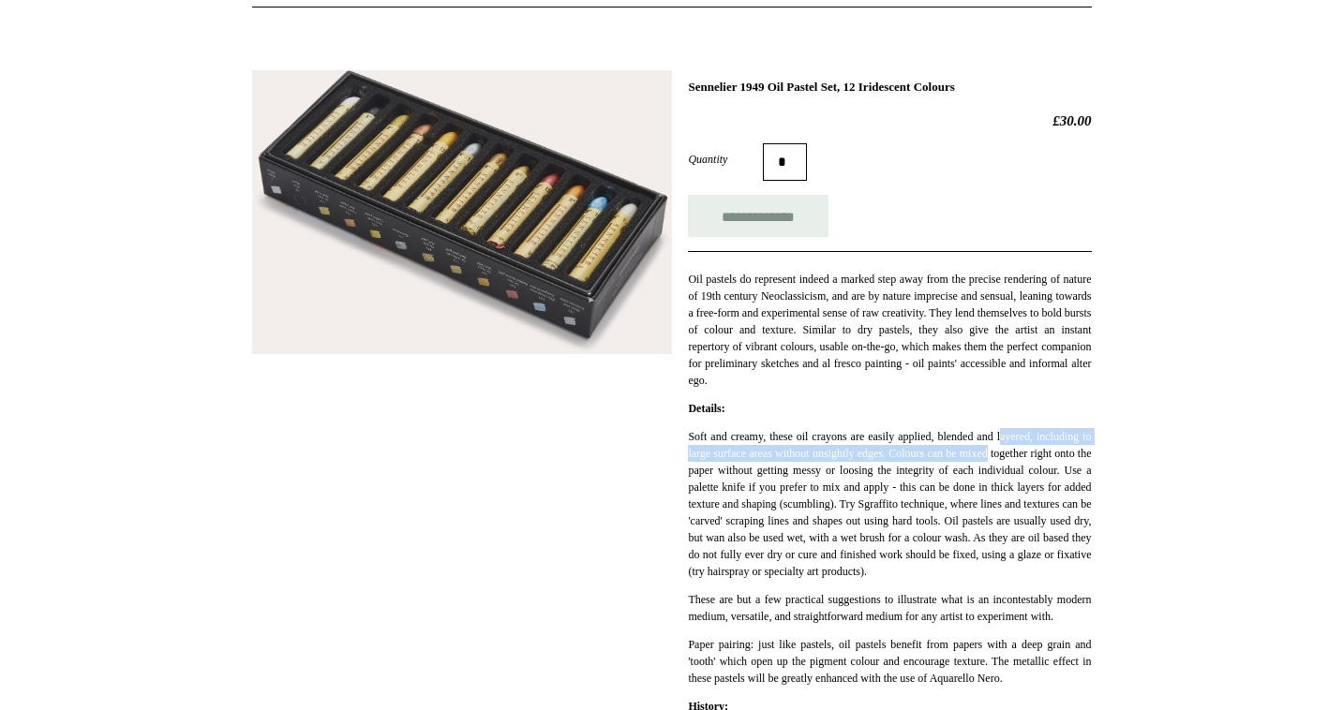
drag, startPoint x: 1111, startPoint y: 450, endPoint x: 1054, endPoint y: 437, distance: 57.7
click at [1054, 437] on p "Soft and creamy, these oil crayons are easily applied, blended and layered, inc…" at bounding box center [889, 504] width 403 height 152
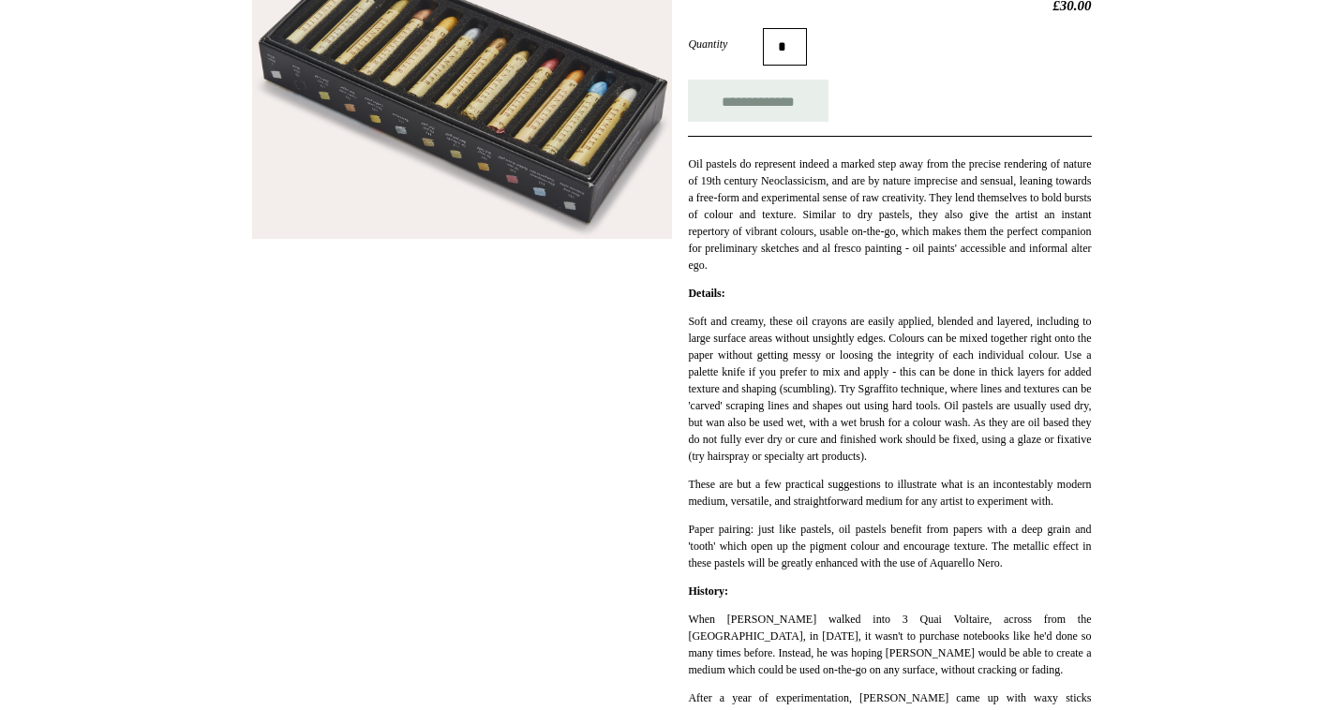
scroll to position [335, 0]
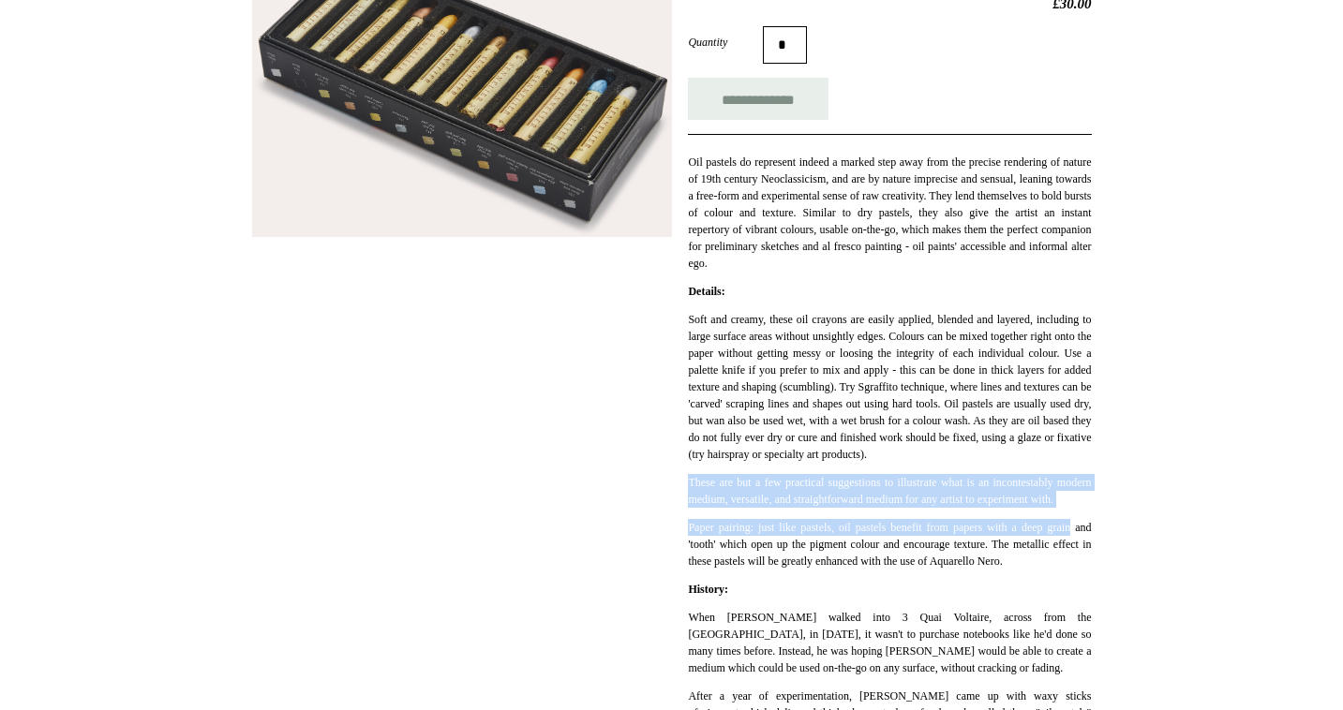
drag, startPoint x: 1089, startPoint y: 553, endPoint x: 1045, endPoint y: 467, distance: 96.8
click at [1045, 467] on div "Soft and creamy, these oil crayons are easily applied, blended and layered, inc…" at bounding box center [889, 440] width 403 height 259
click at [1045, 463] on p "Soft and creamy, these oil crayons are easily applied, blended and layered, inc…" at bounding box center [889, 387] width 403 height 152
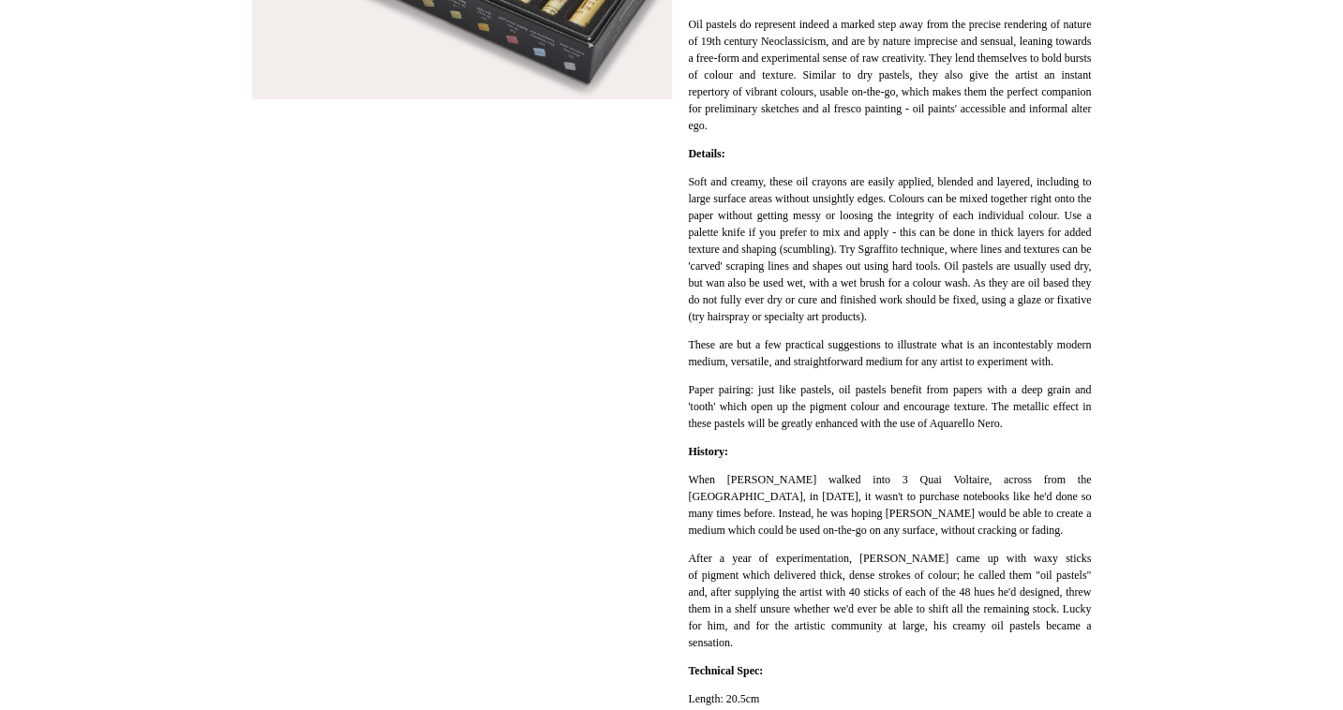
scroll to position [473, 0]
drag, startPoint x: 1045, startPoint y: 467, endPoint x: 1001, endPoint y: 504, distance: 57.8
click at [1001, 504] on div "**********" at bounding box center [889, 328] width 403 height 1008
click at [1001, 459] on p "History:" at bounding box center [889, 450] width 403 height 17
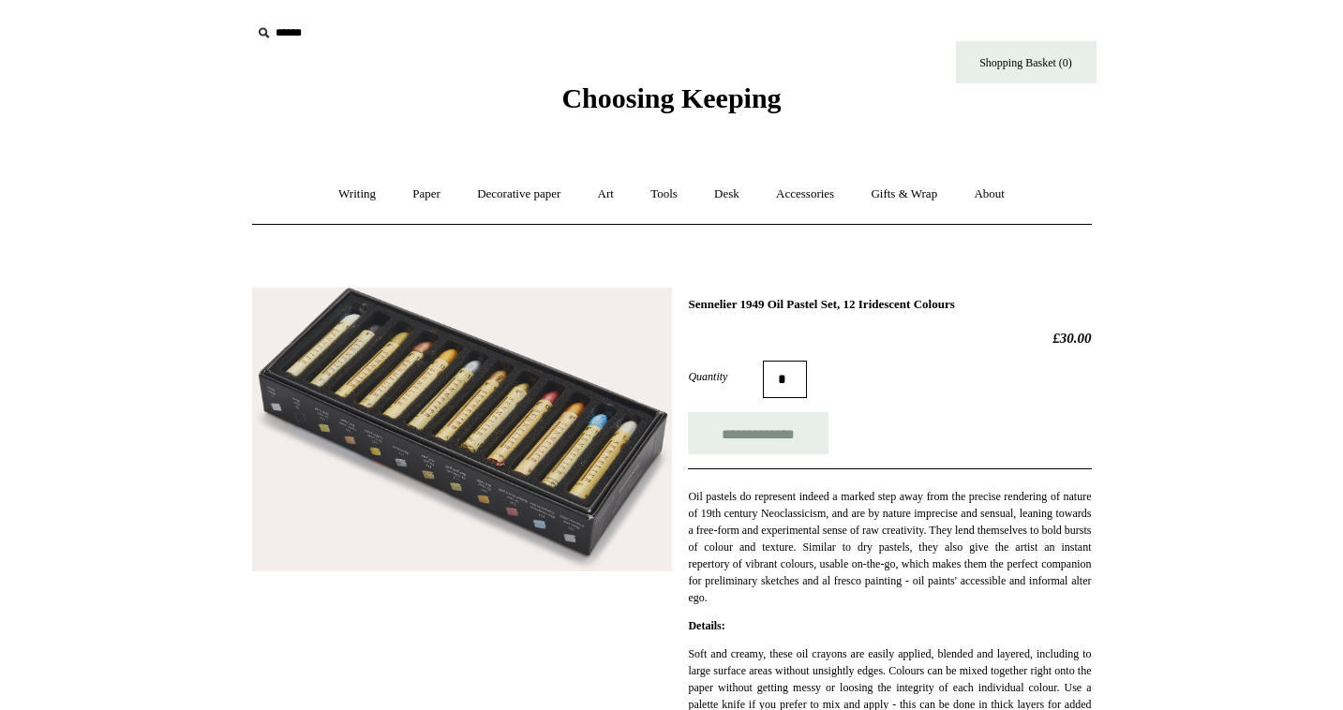
scroll to position [0, 0]
click at [471, 403] on img at bounding box center [462, 430] width 420 height 284
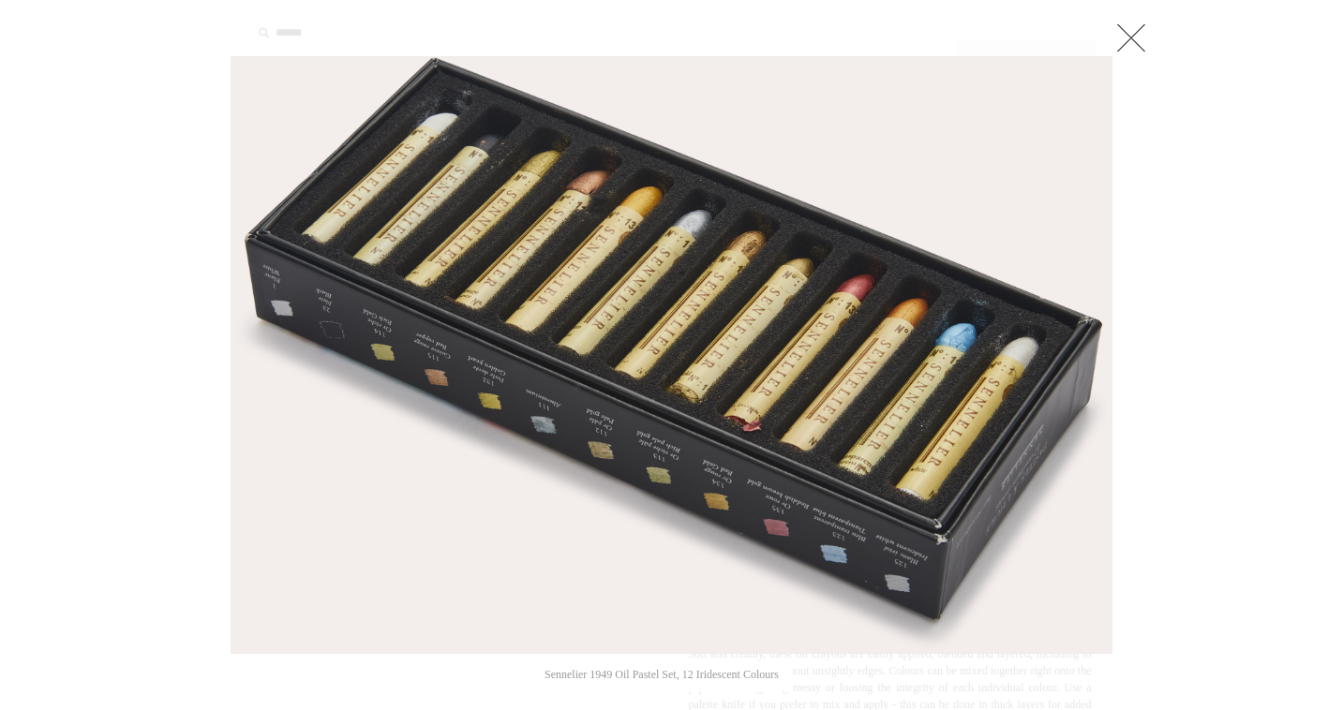
click at [1138, 36] on link at bounding box center [1131, 37] width 37 height 37
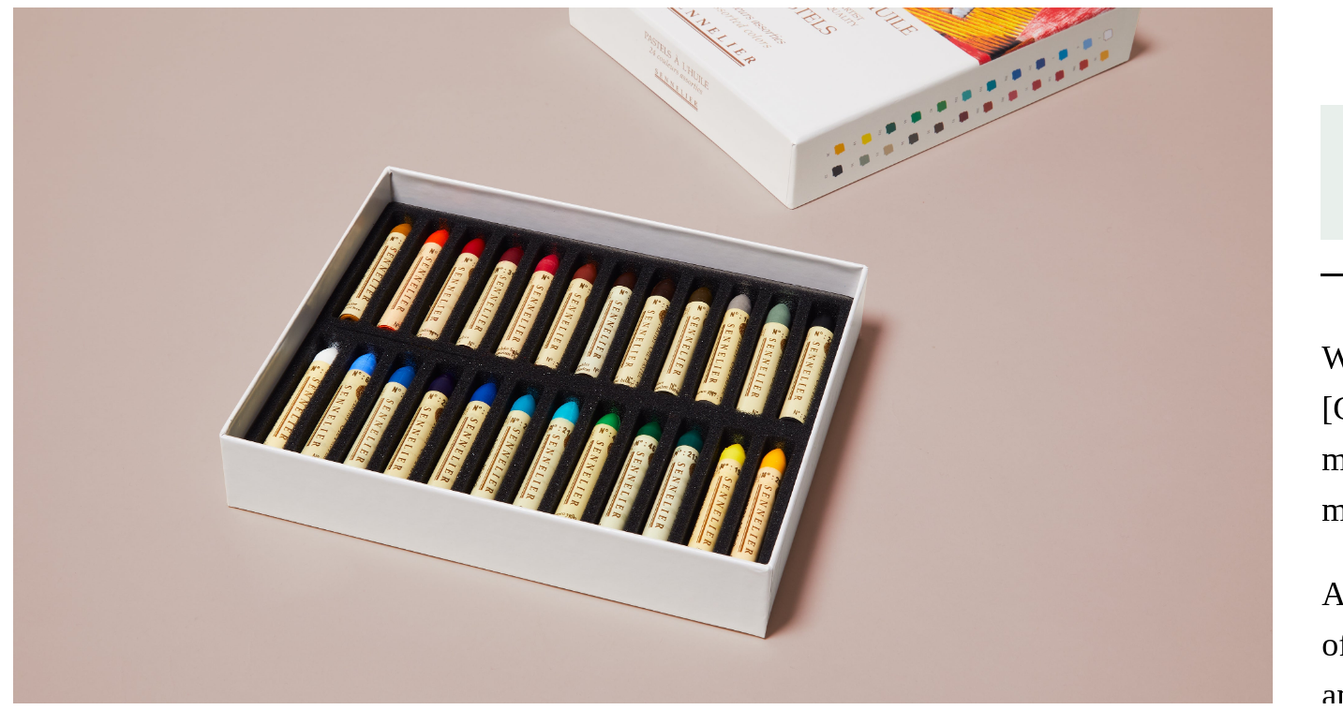
scroll to position [41, 0]
